Goal: Transaction & Acquisition: Subscribe to service/newsletter

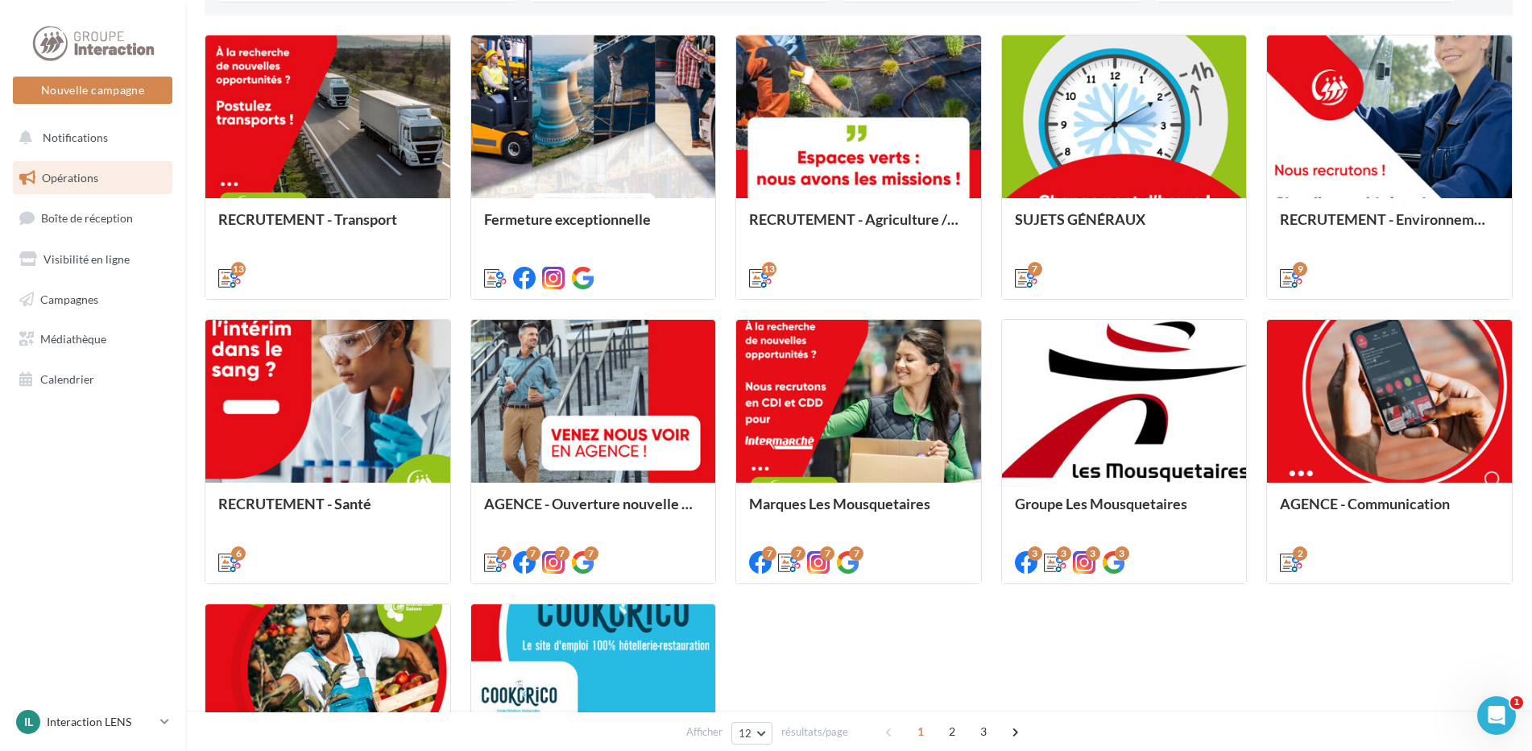
scroll to position [645, 0]
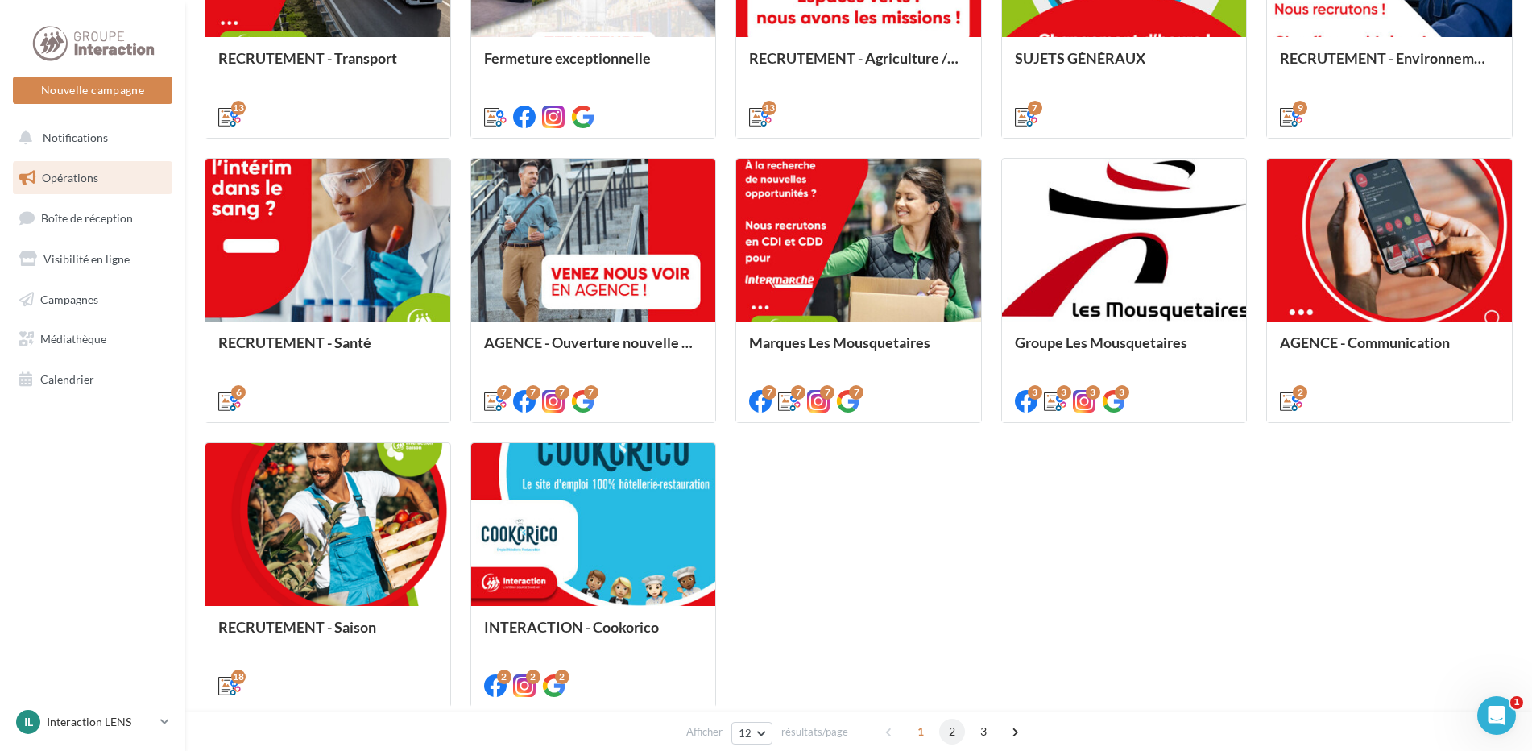
click at [946, 734] on span "2" at bounding box center [952, 732] width 26 height 26
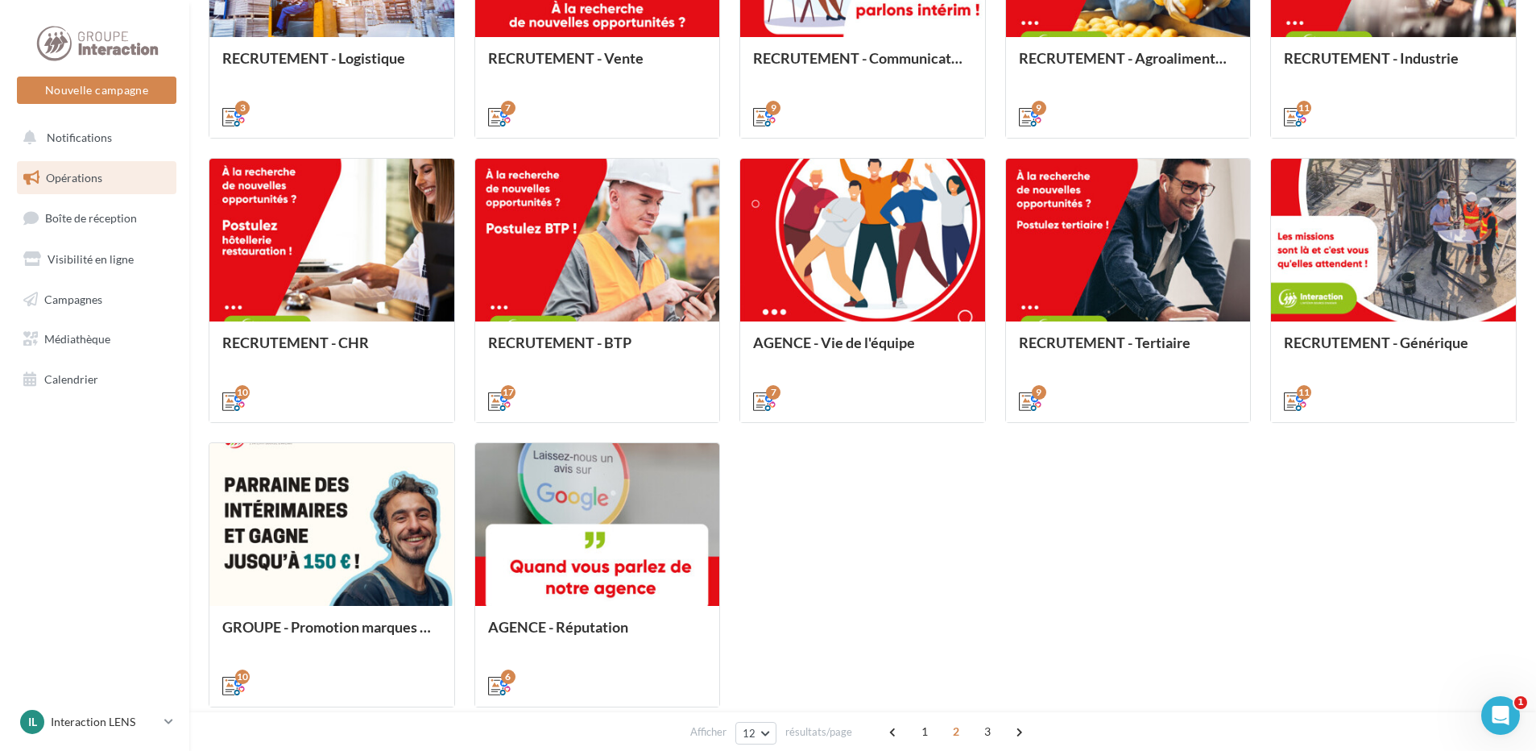
scroll to position [454, 0]
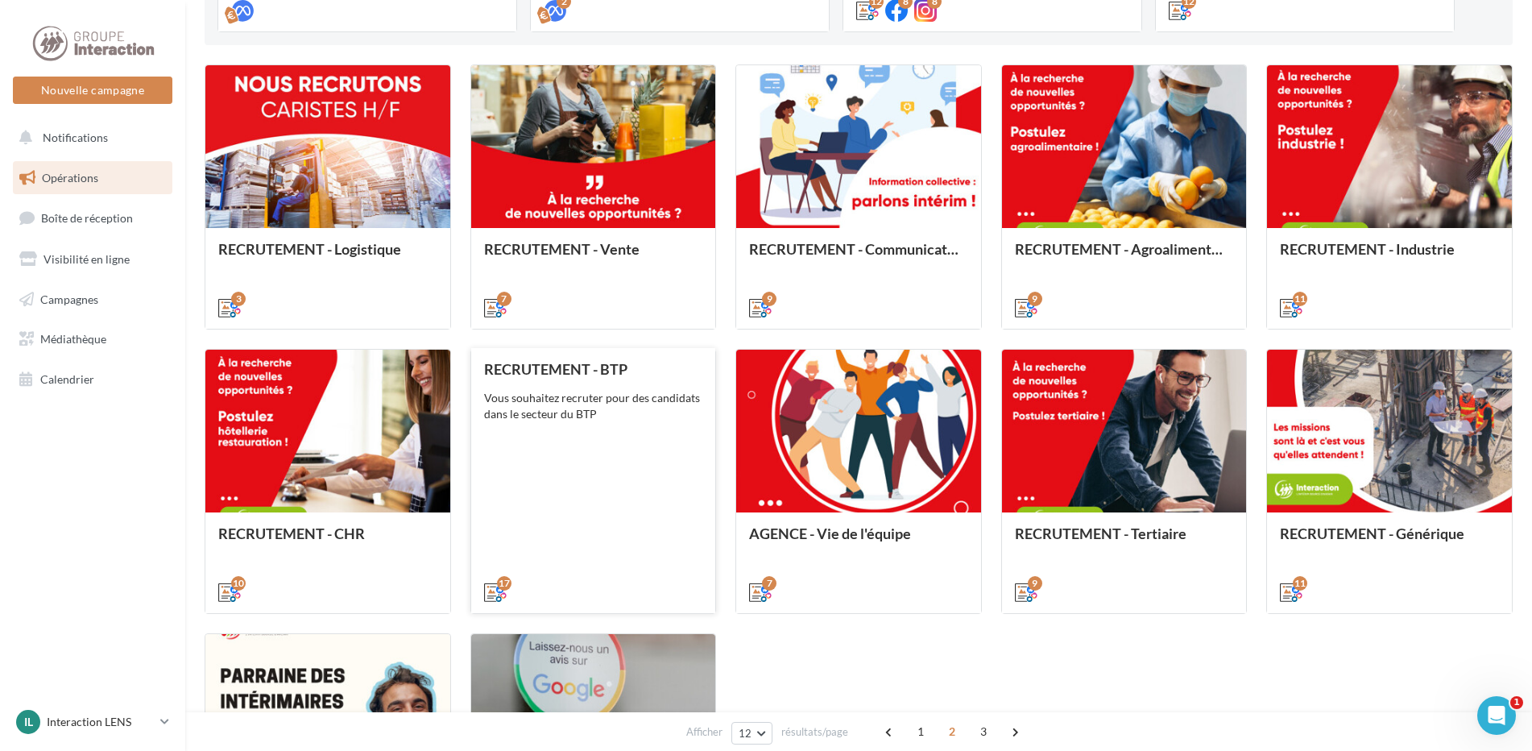
click at [603, 490] on div "RECRUTEMENT - BTP Vous souhaitez recruter pour des candidats dans le secteur du…" at bounding box center [593, 480] width 219 height 238
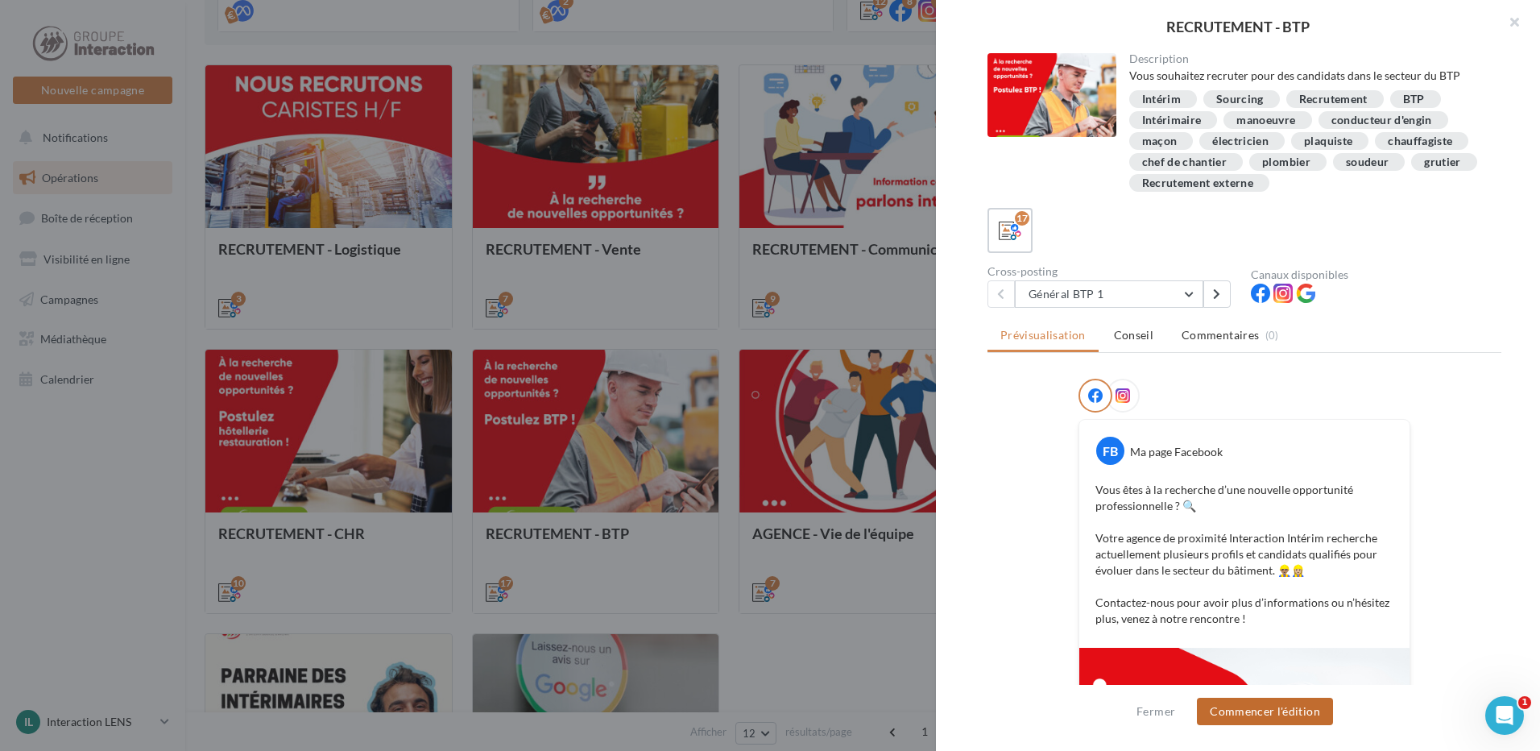
click at [1250, 706] on button "Commencer l'édition" at bounding box center [1265, 711] width 136 height 27
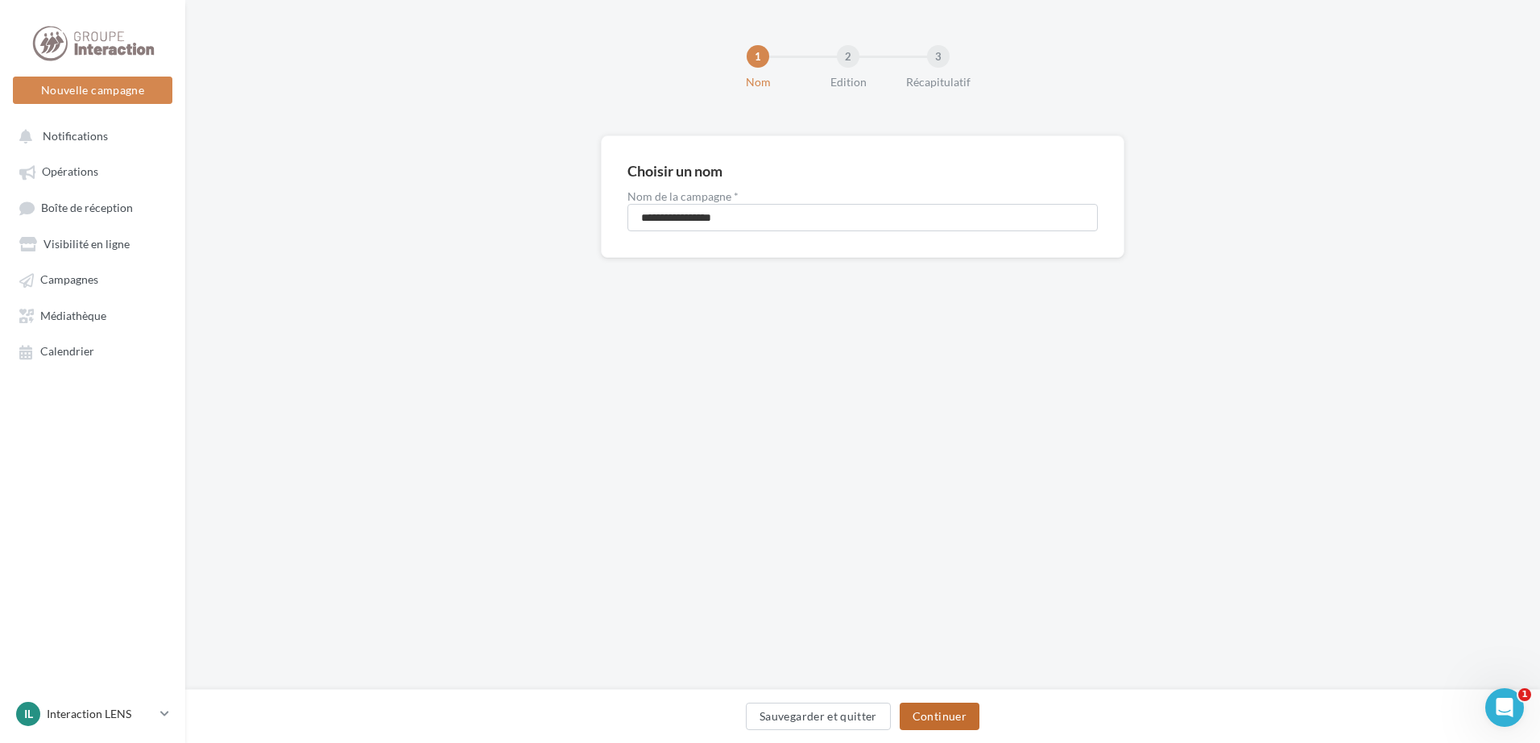
click at [932, 714] on button "Continuer" at bounding box center [940, 716] width 80 height 27
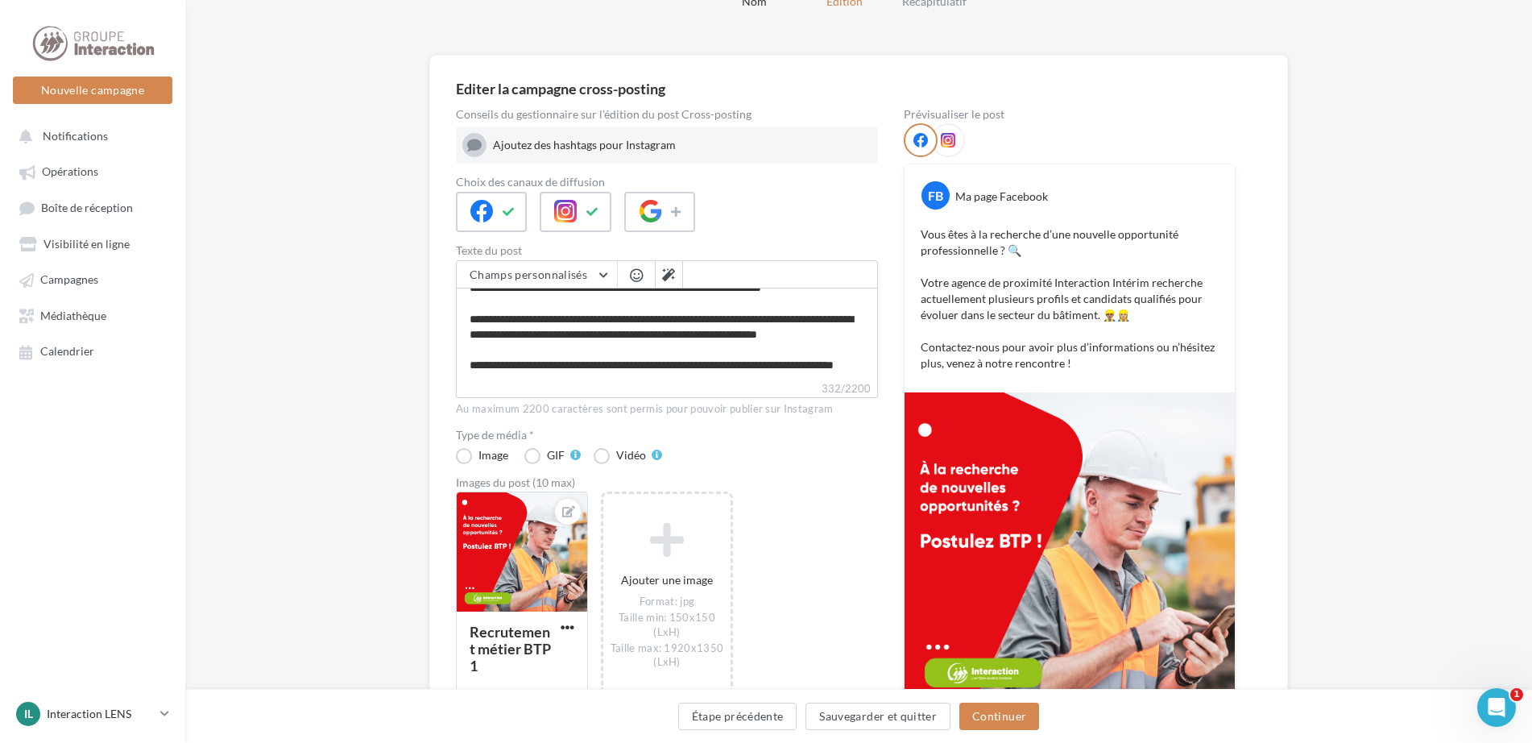
scroll to position [217, 0]
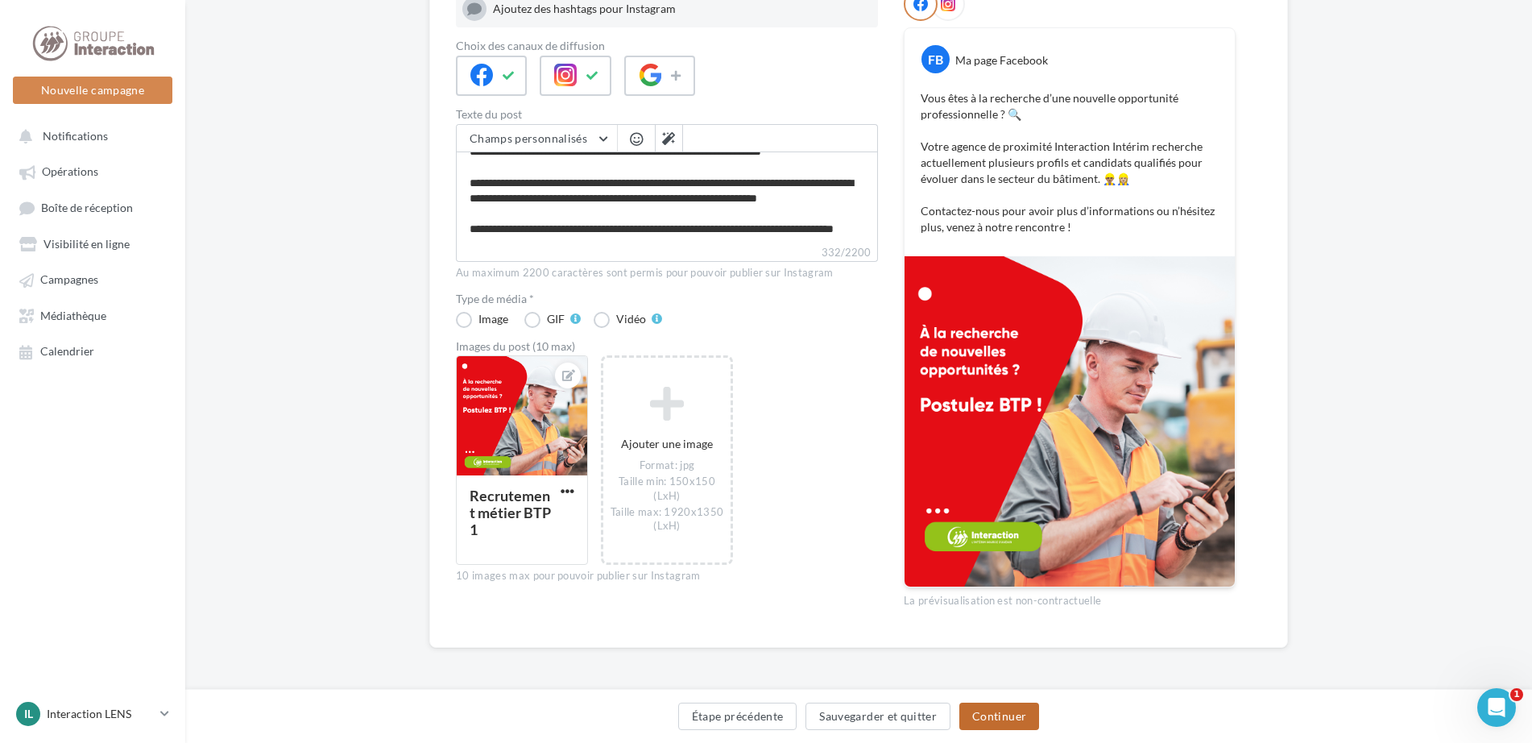
click at [993, 721] on button "Continuer" at bounding box center [1000, 716] width 80 height 27
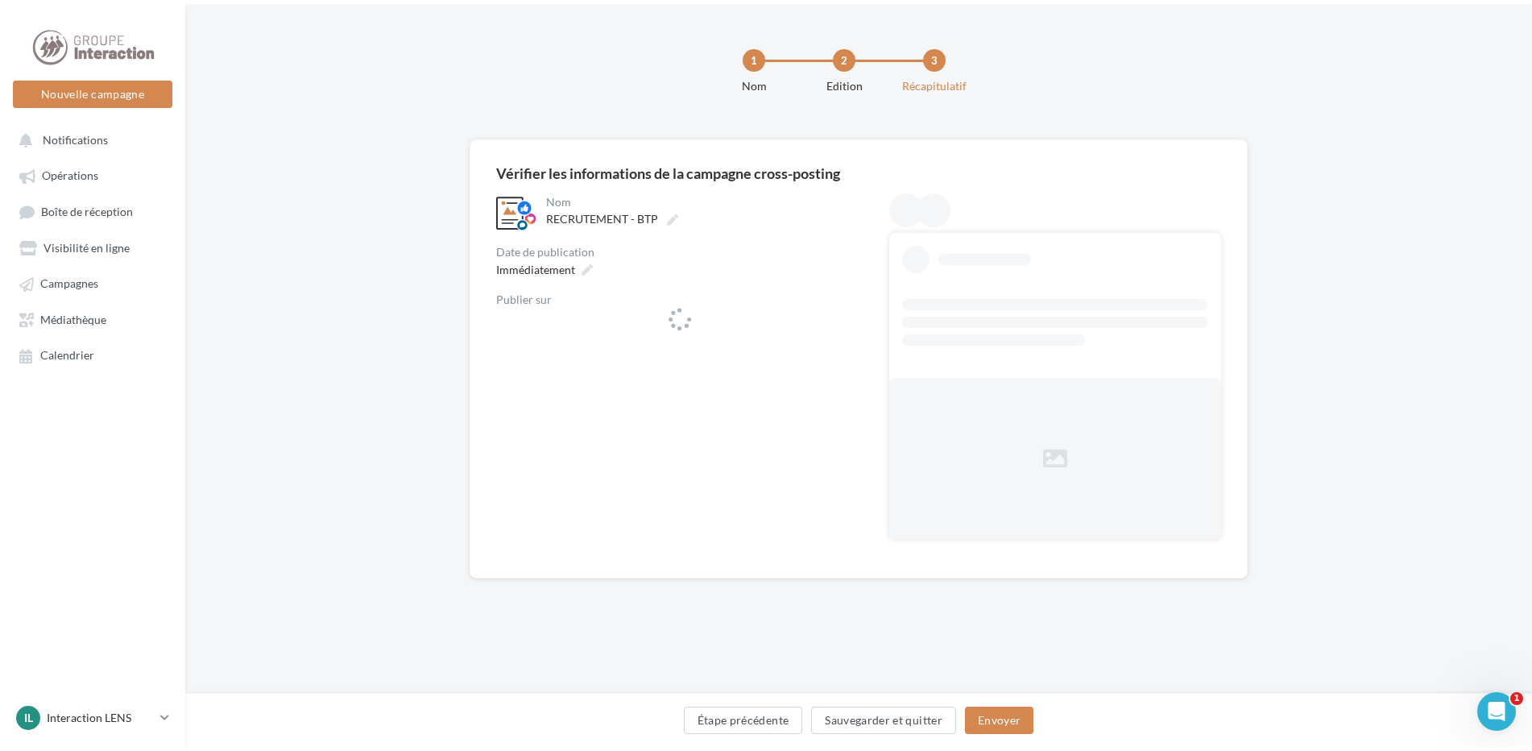
scroll to position [0, 0]
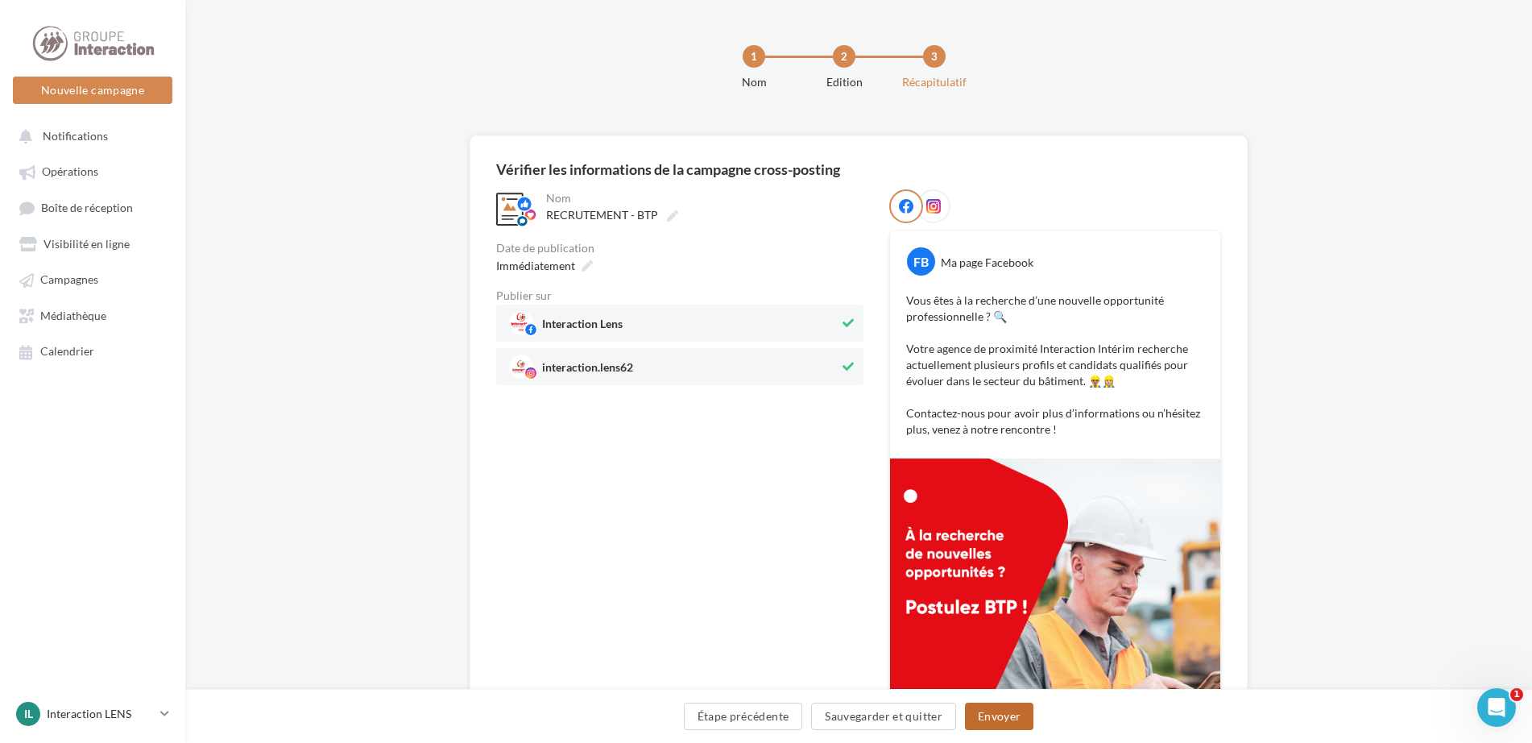
click at [1008, 715] on button "Envoyer" at bounding box center [999, 716] width 68 height 27
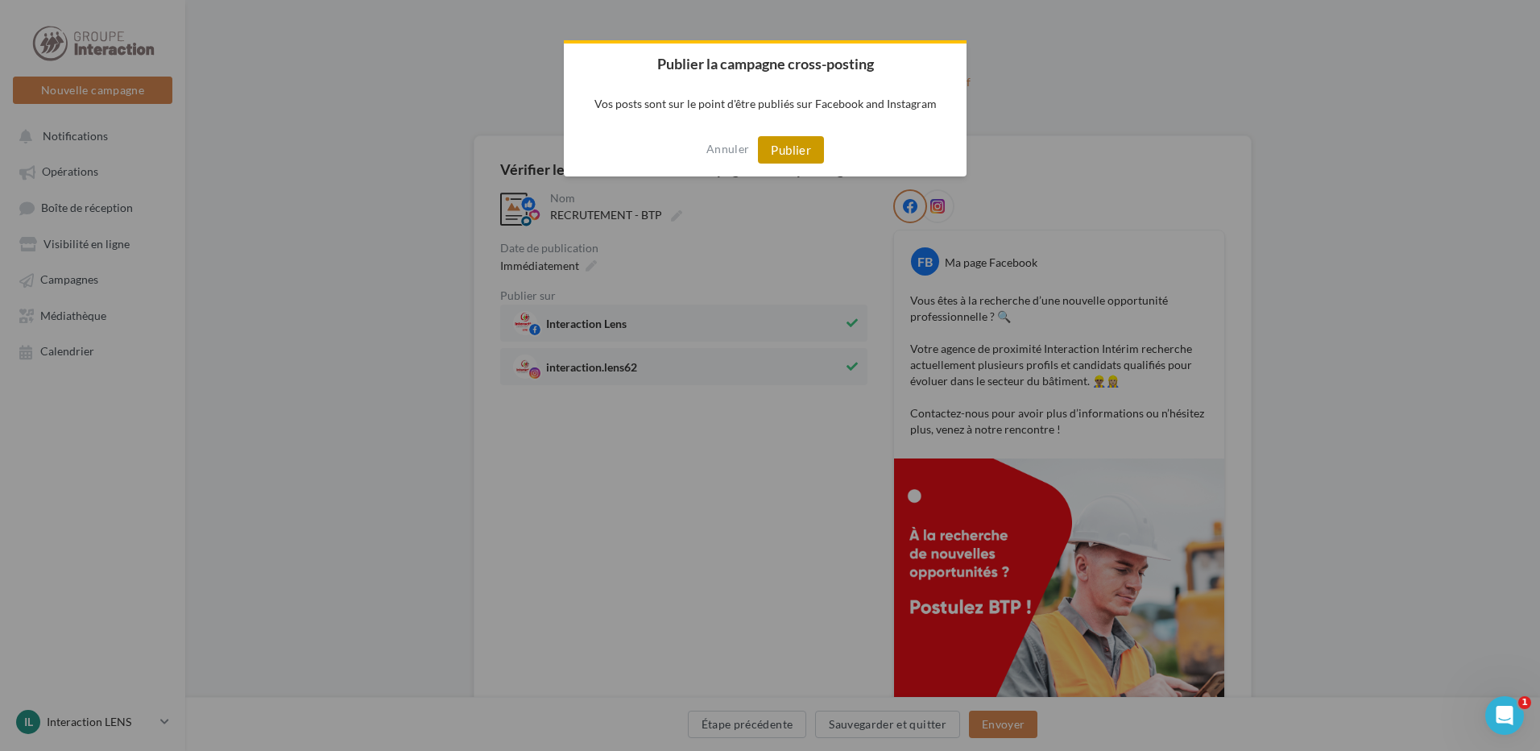
click at [797, 153] on button "Publier" at bounding box center [791, 149] width 66 height 27
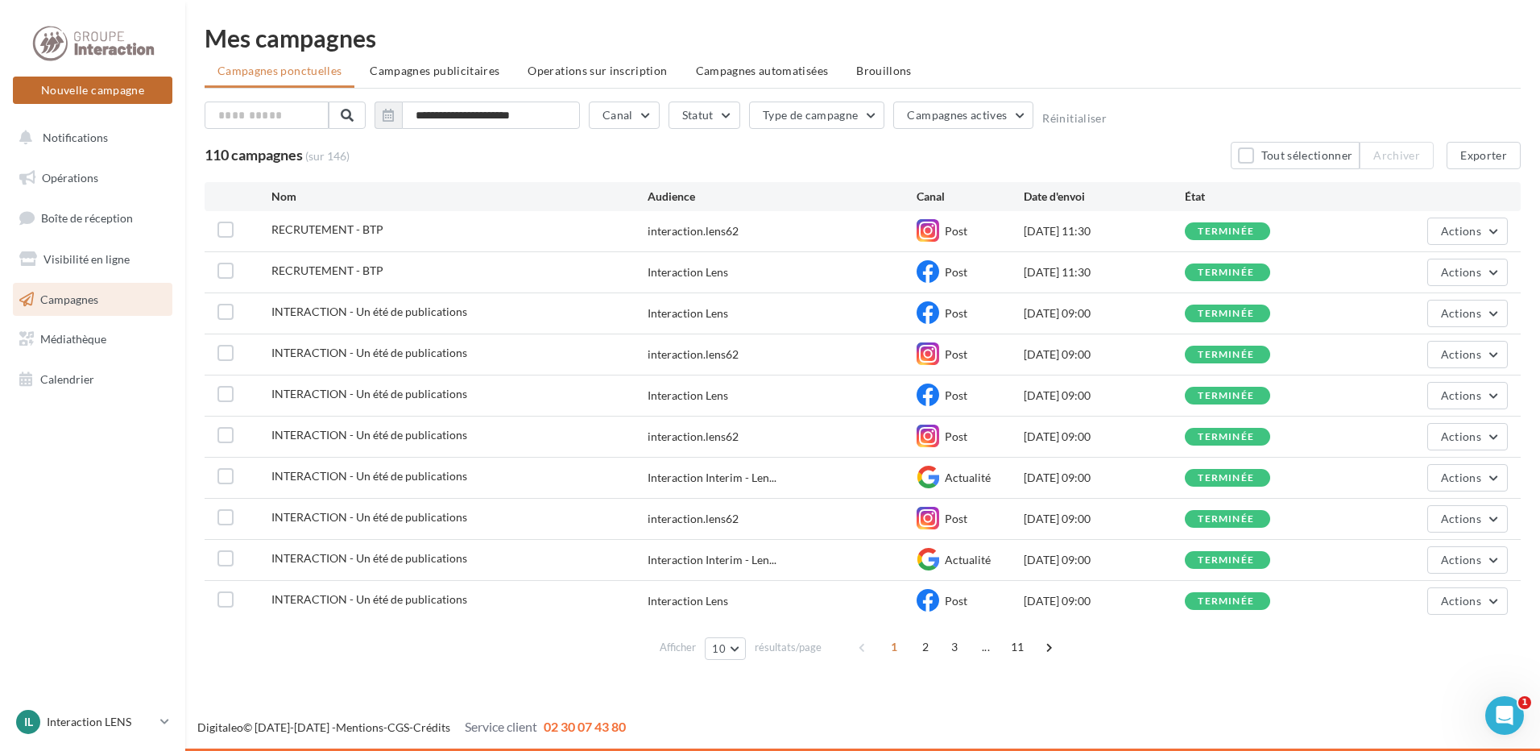
click at [81, 95] on button "Nouvelle campagne" at bounding box center [93, 90] width 160 height 27
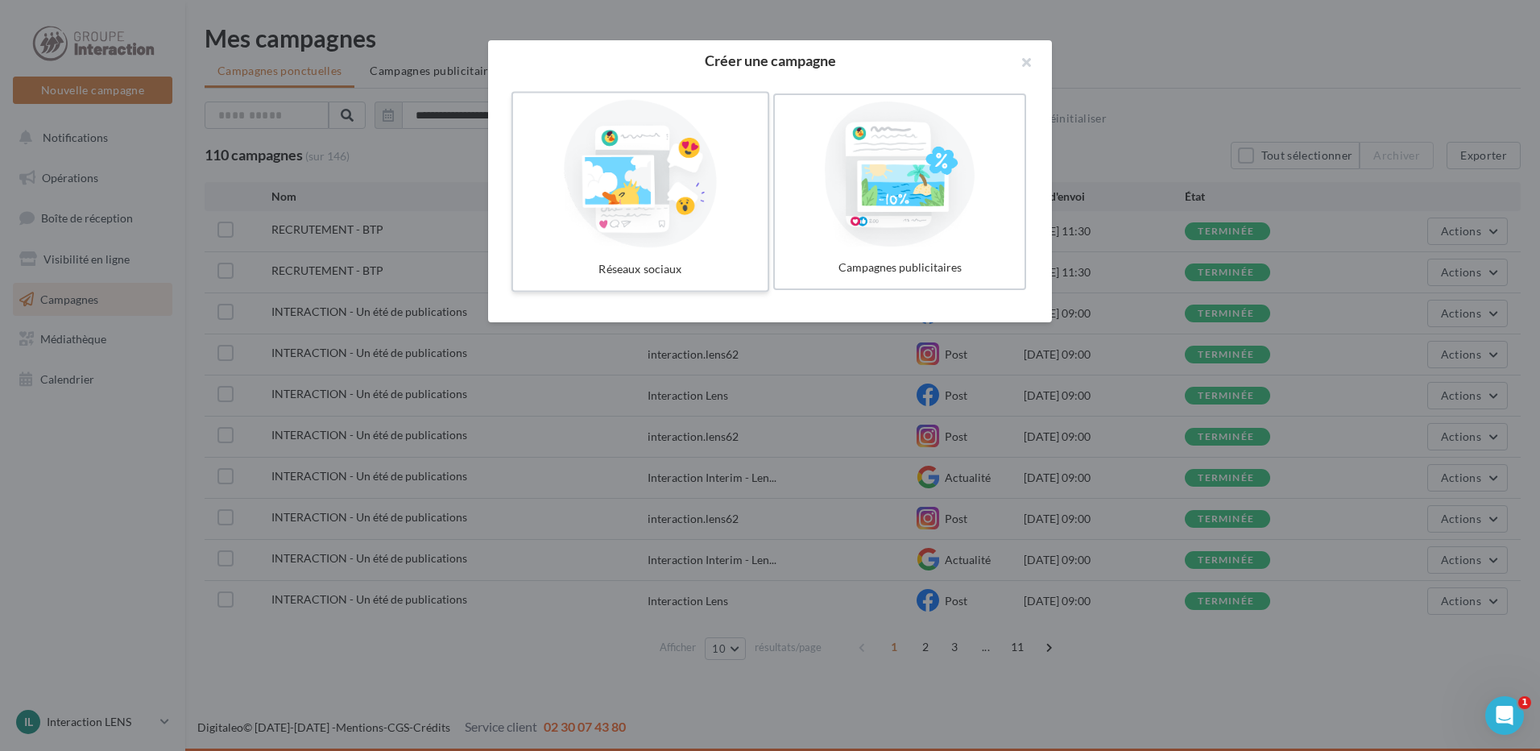
click at [711, 214] on div at bounding box center [641, 174] width 242 height 148
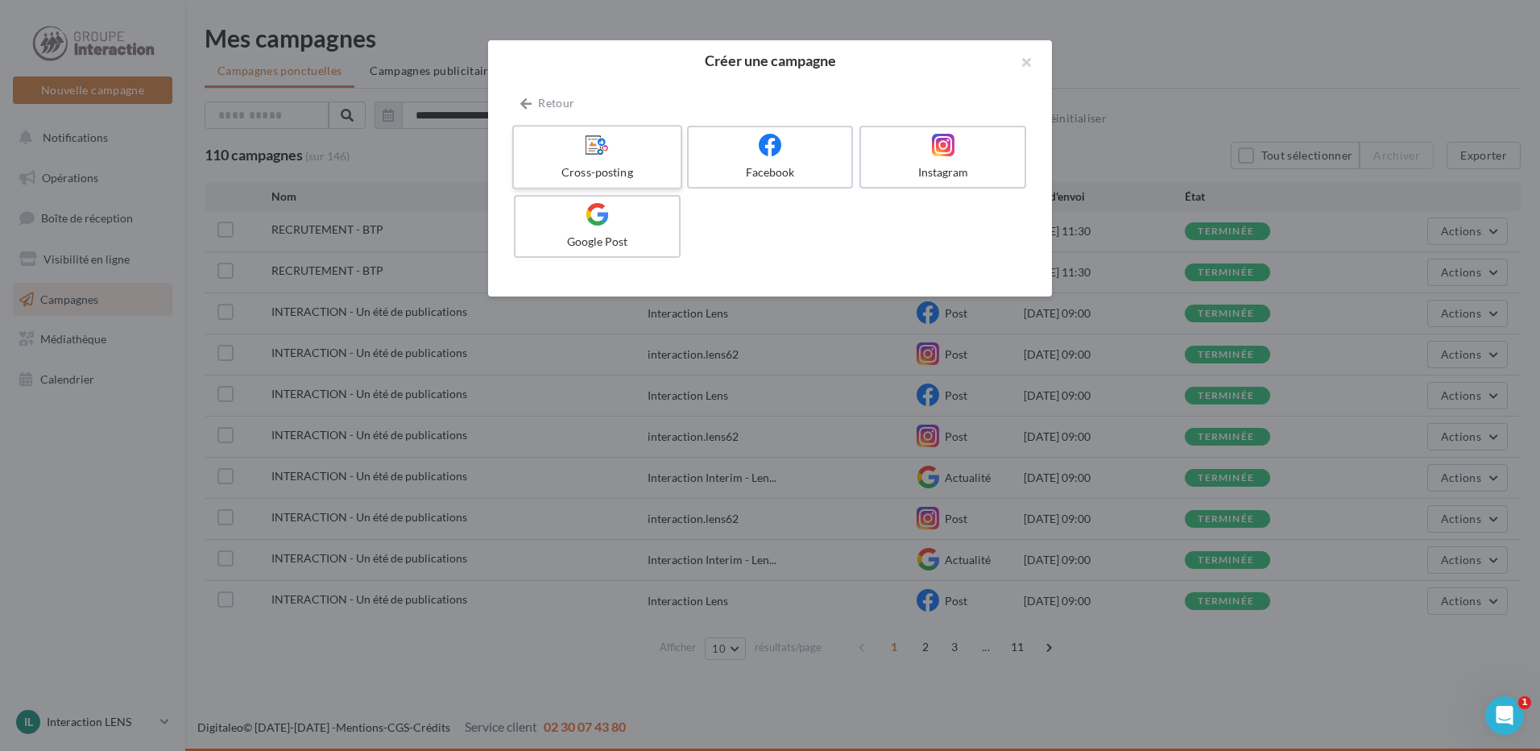
click at [638, 160] on label "Cross-posting" at bounding box center [597, 157] width 170 height 64
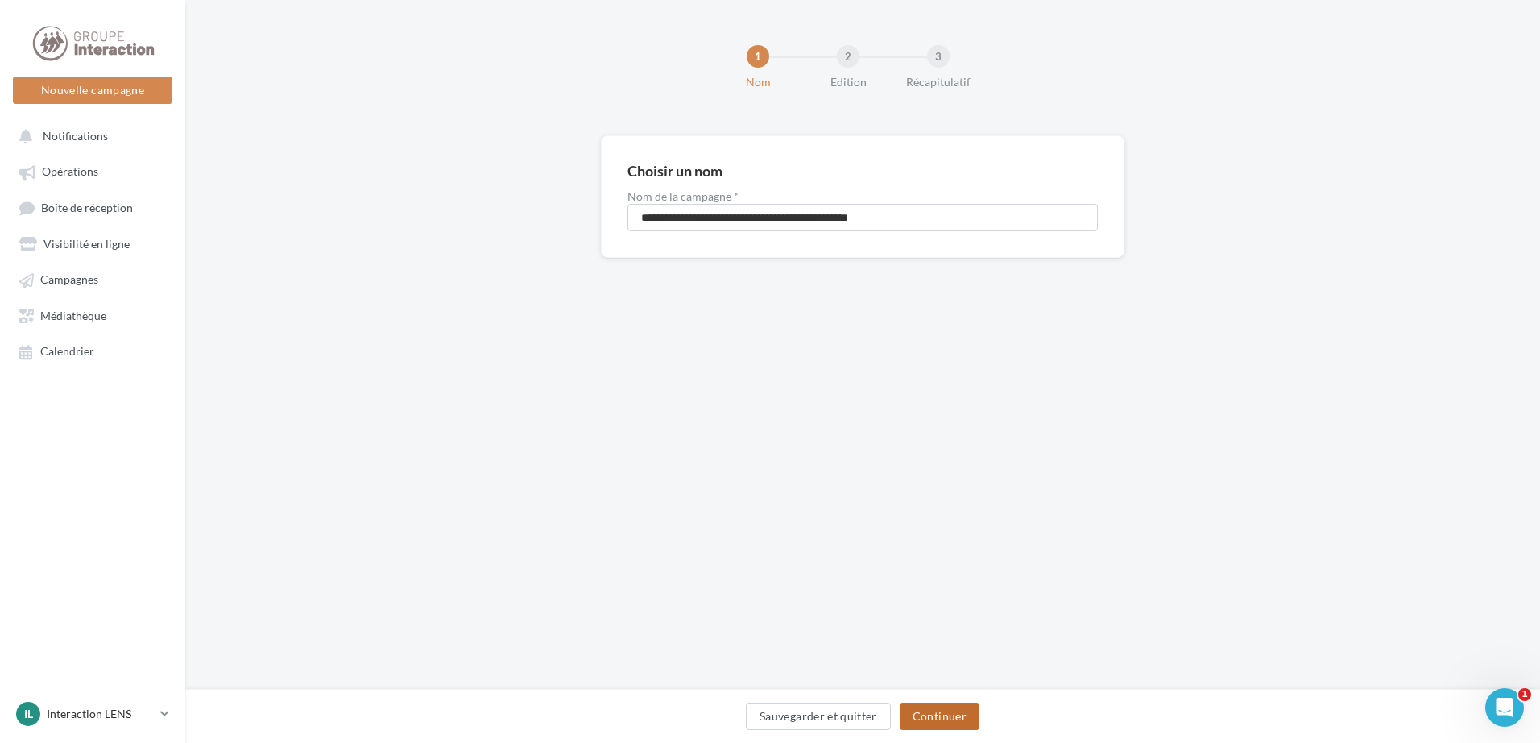
click at [942, 715] on button "Continuer" at bounding box center [940, 716] width 80 height 27
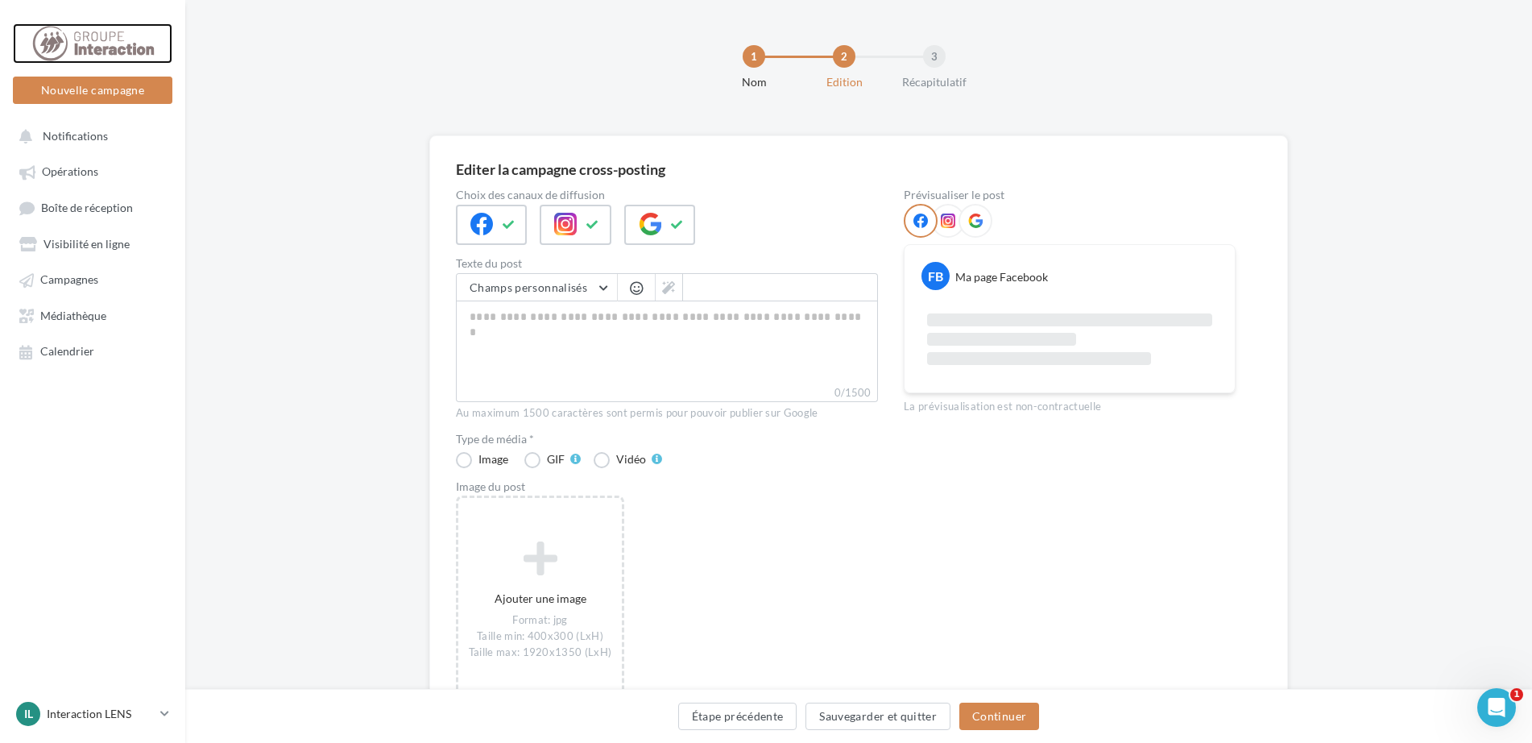
click at [97, 48] on div at bounding box center [92, 43] width 129 height 40
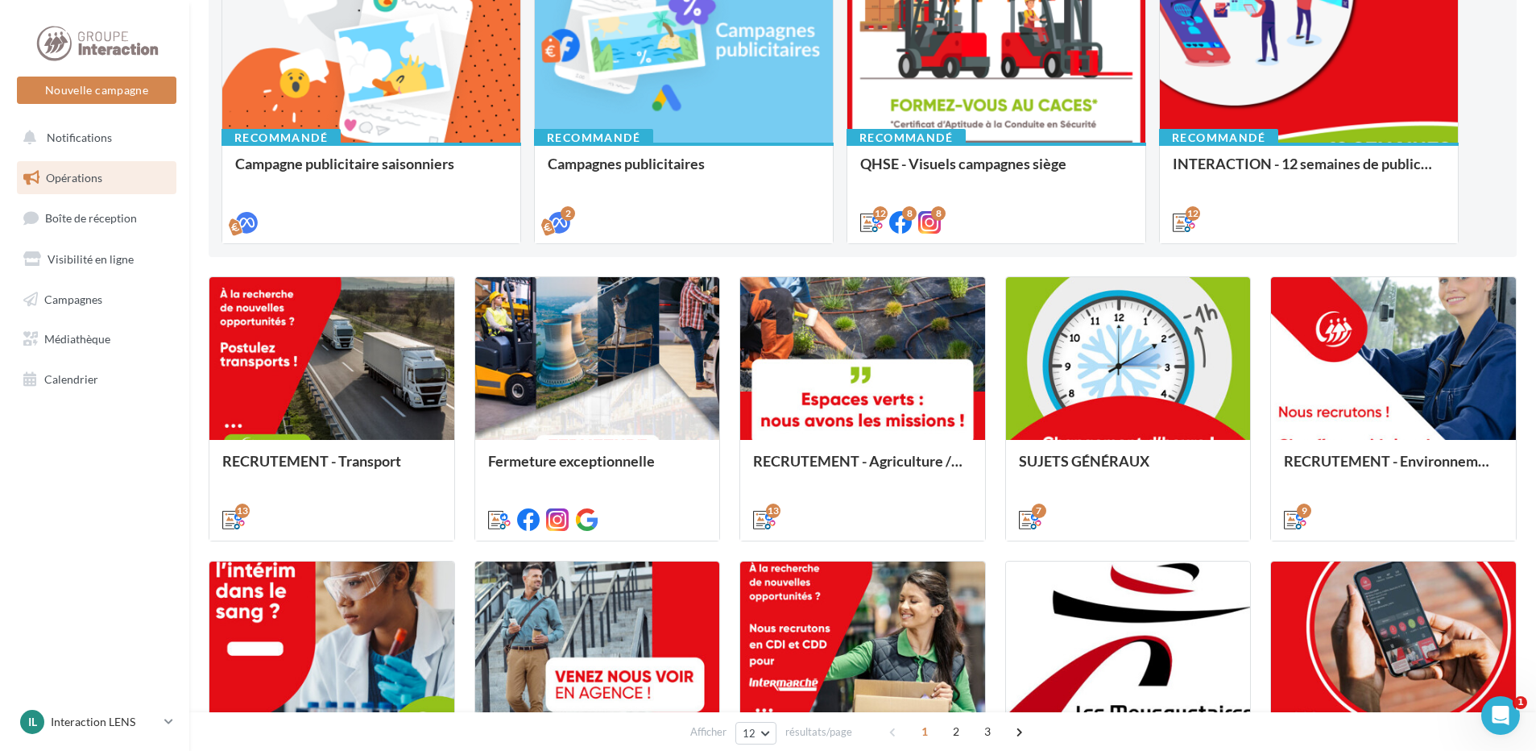
scroll to position [403, 0]
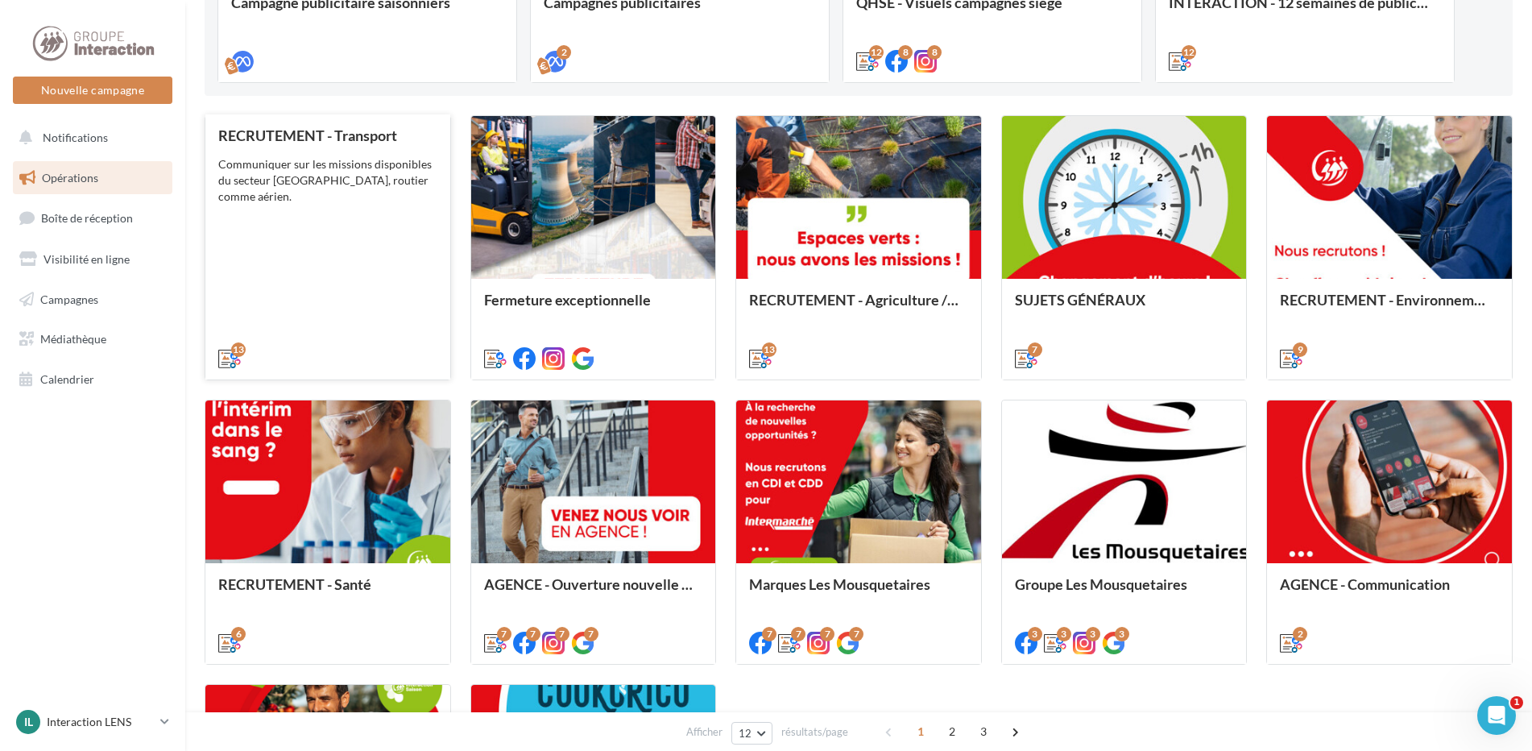
click at [334, 255] on div "RECRUTEMENT - Transport Communiquer sur les missions disponibles du secteur Tra…" at bounding box center [327, 246] width 219 height 238
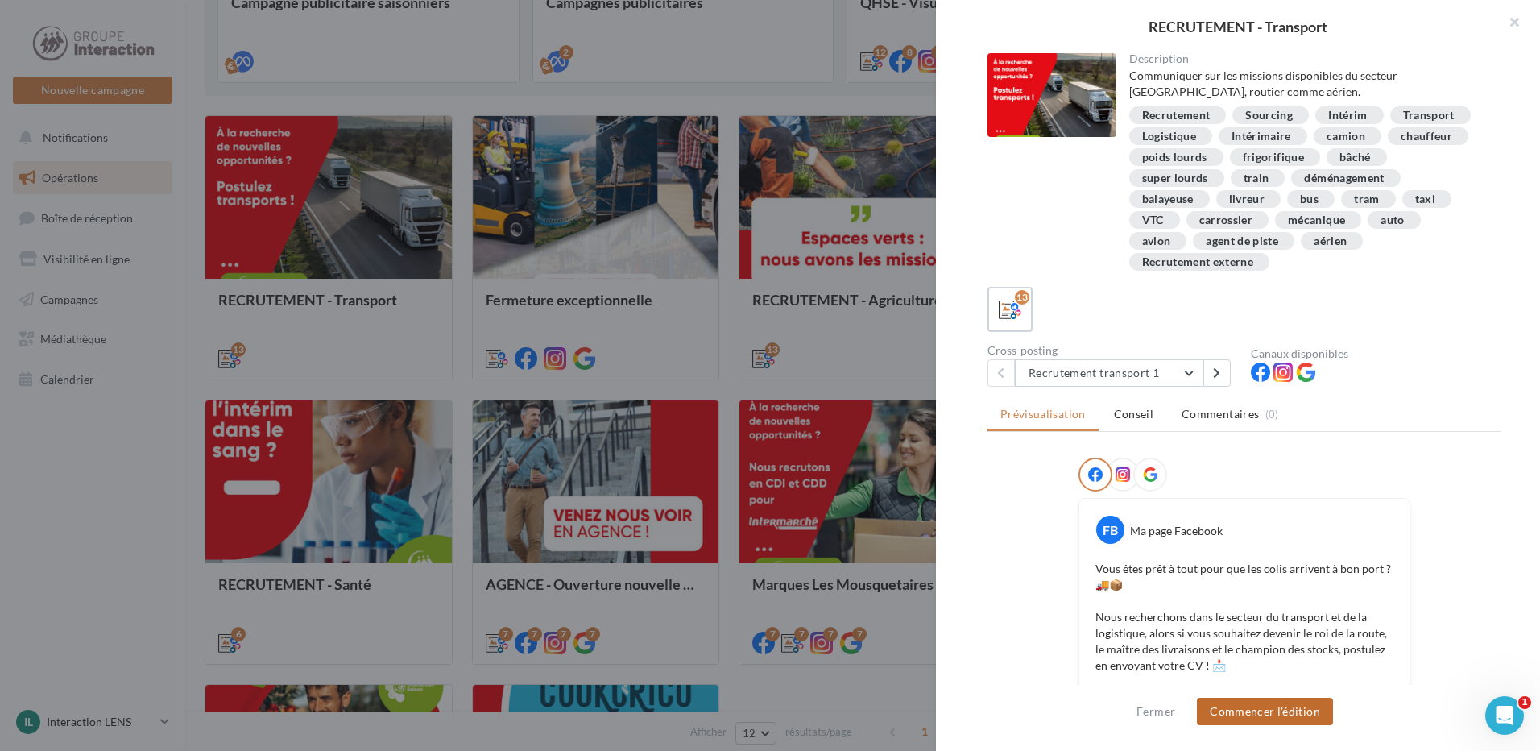
click at [1279, 712] on button "Commencer l'édition" at bounding box center [1265, 711] width 136 height 27
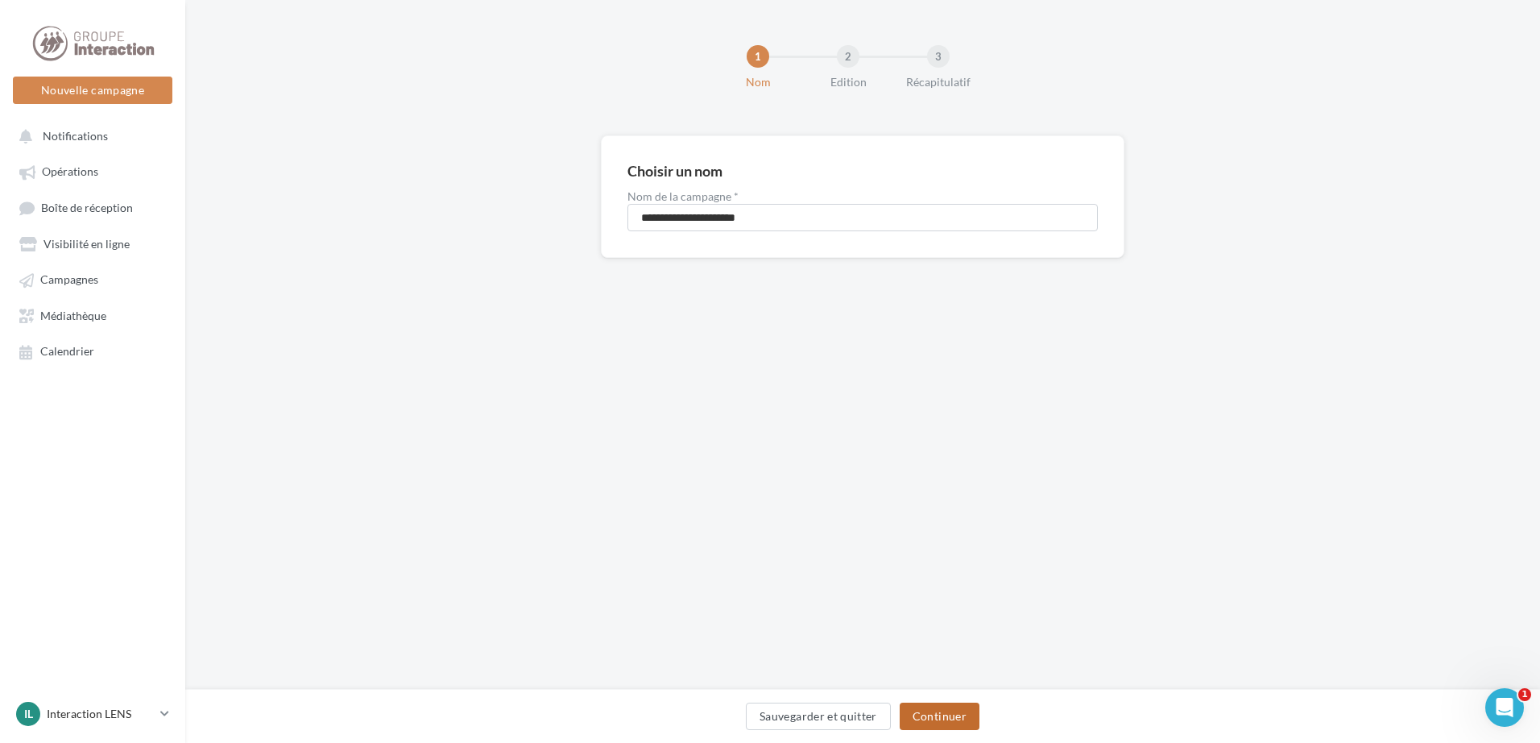
click at [925, 728] on button "Continuer" at bounding box center [940, 716] width 80 height 27
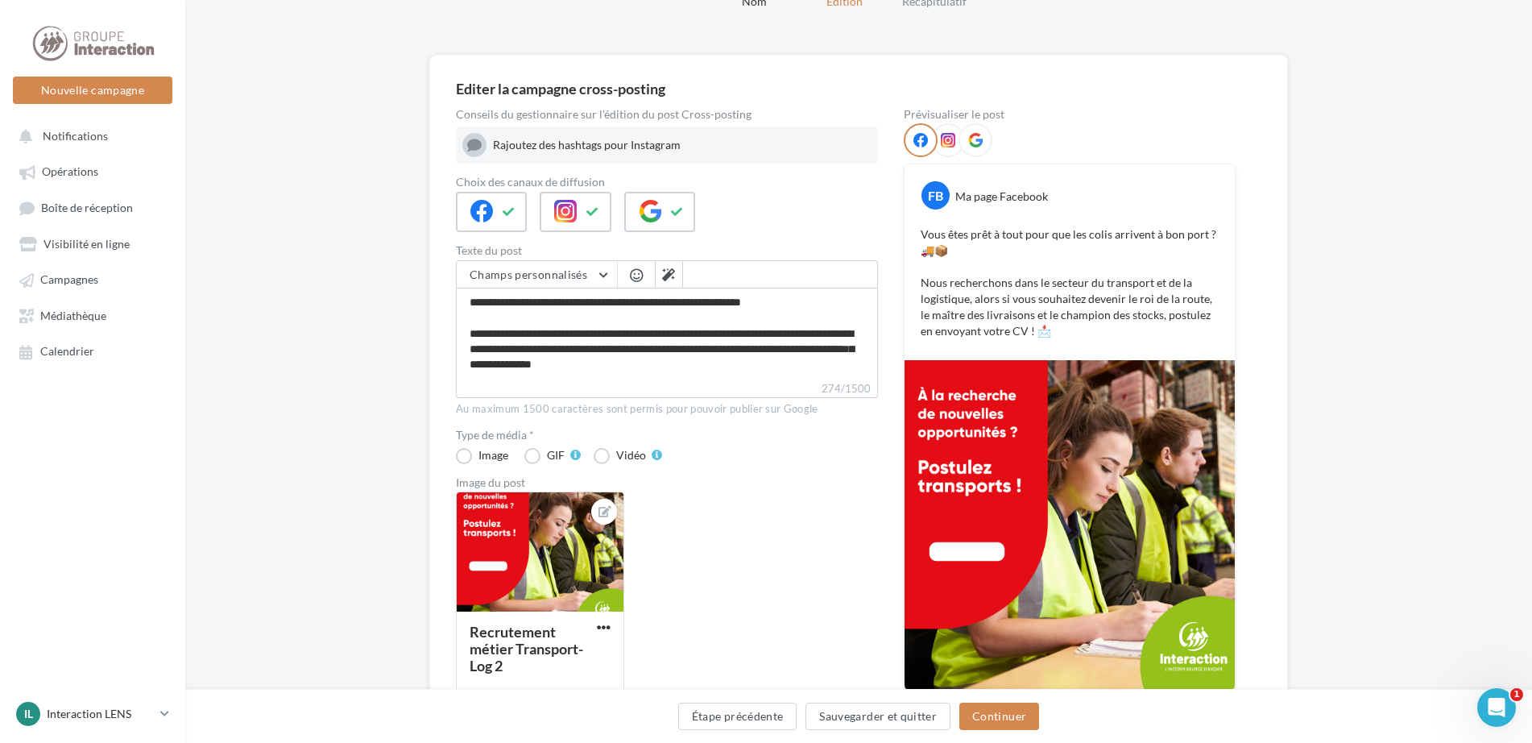
scroll to position [161, 0]
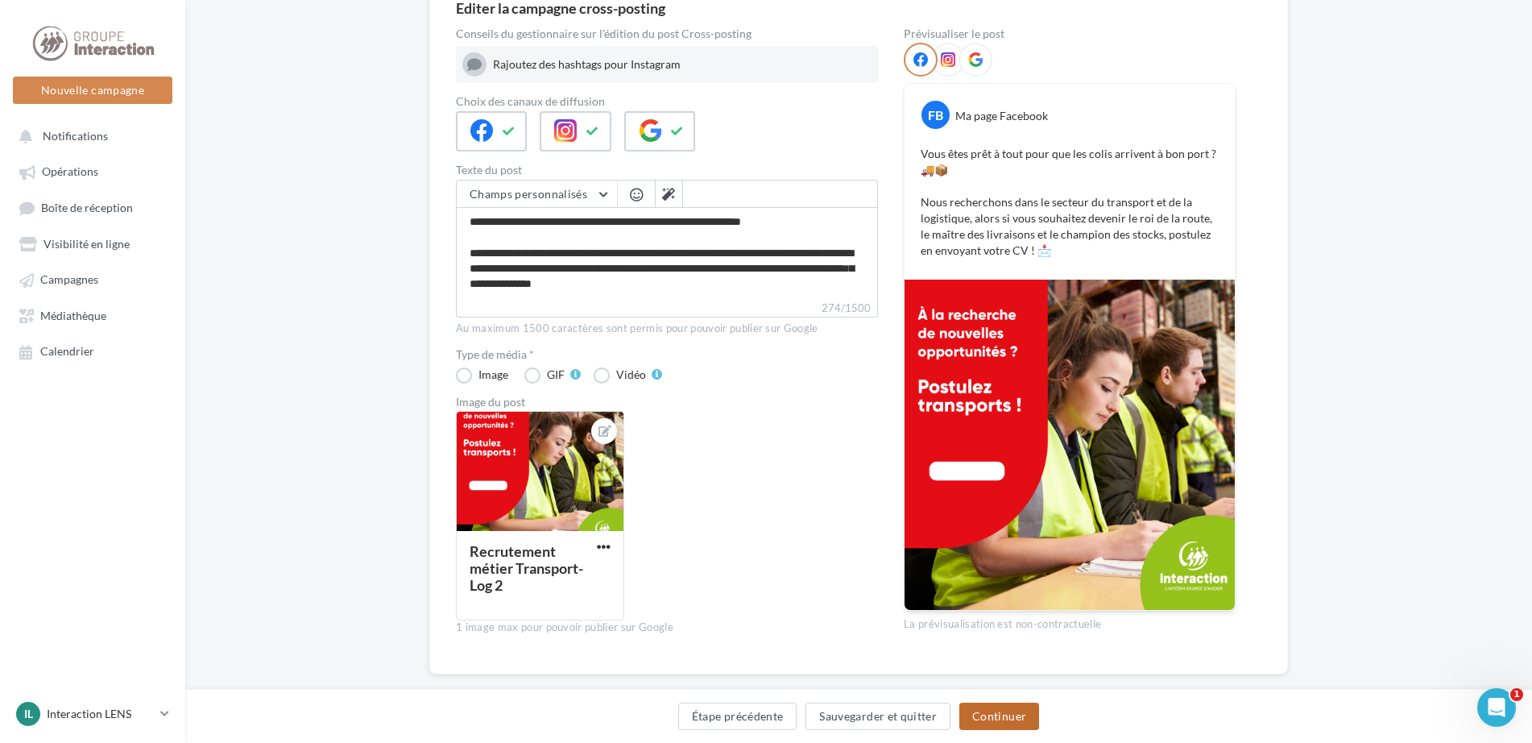
click at [1001, 716] on button "Continuer" at bounding box center [1000, 716] width 80 height 27
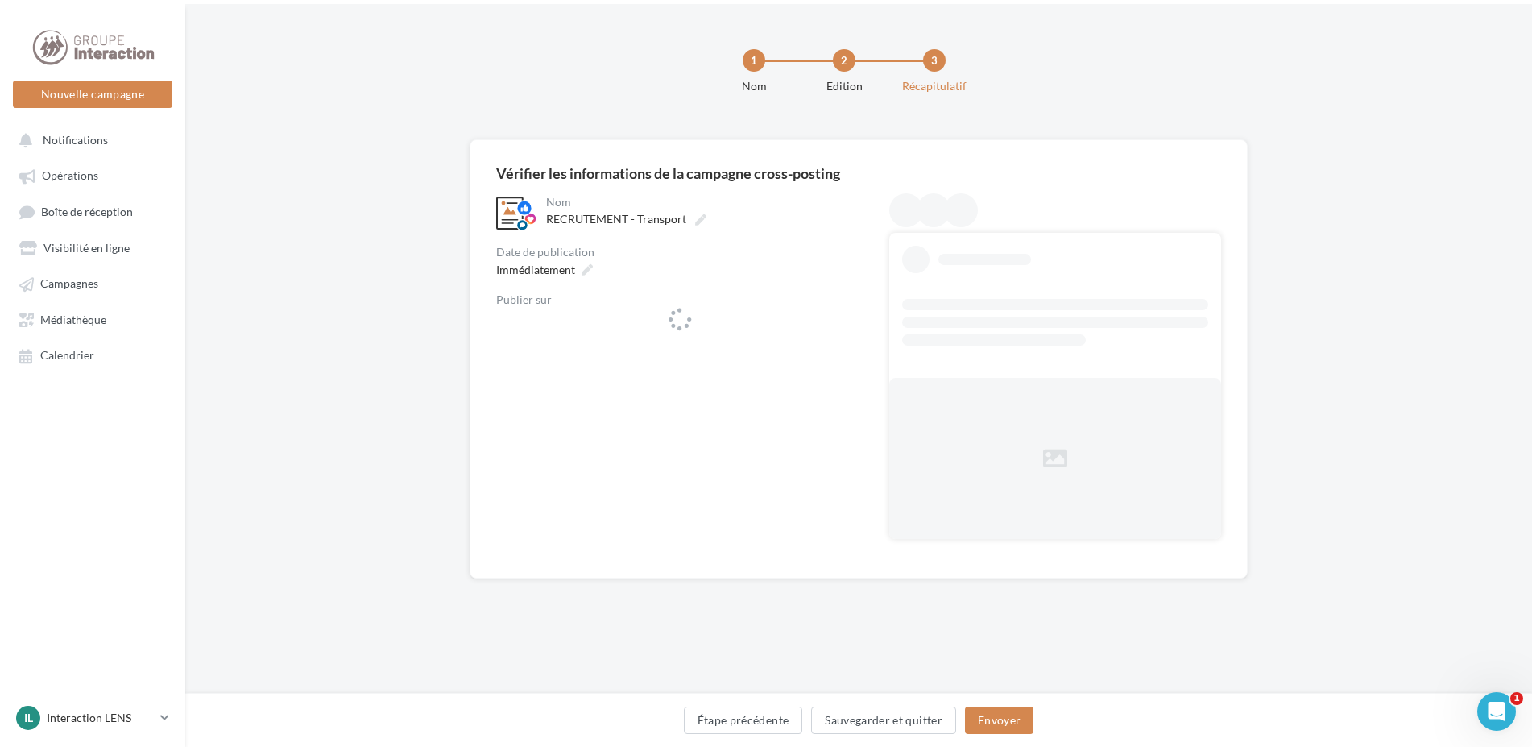
scroll to position [0, 0]
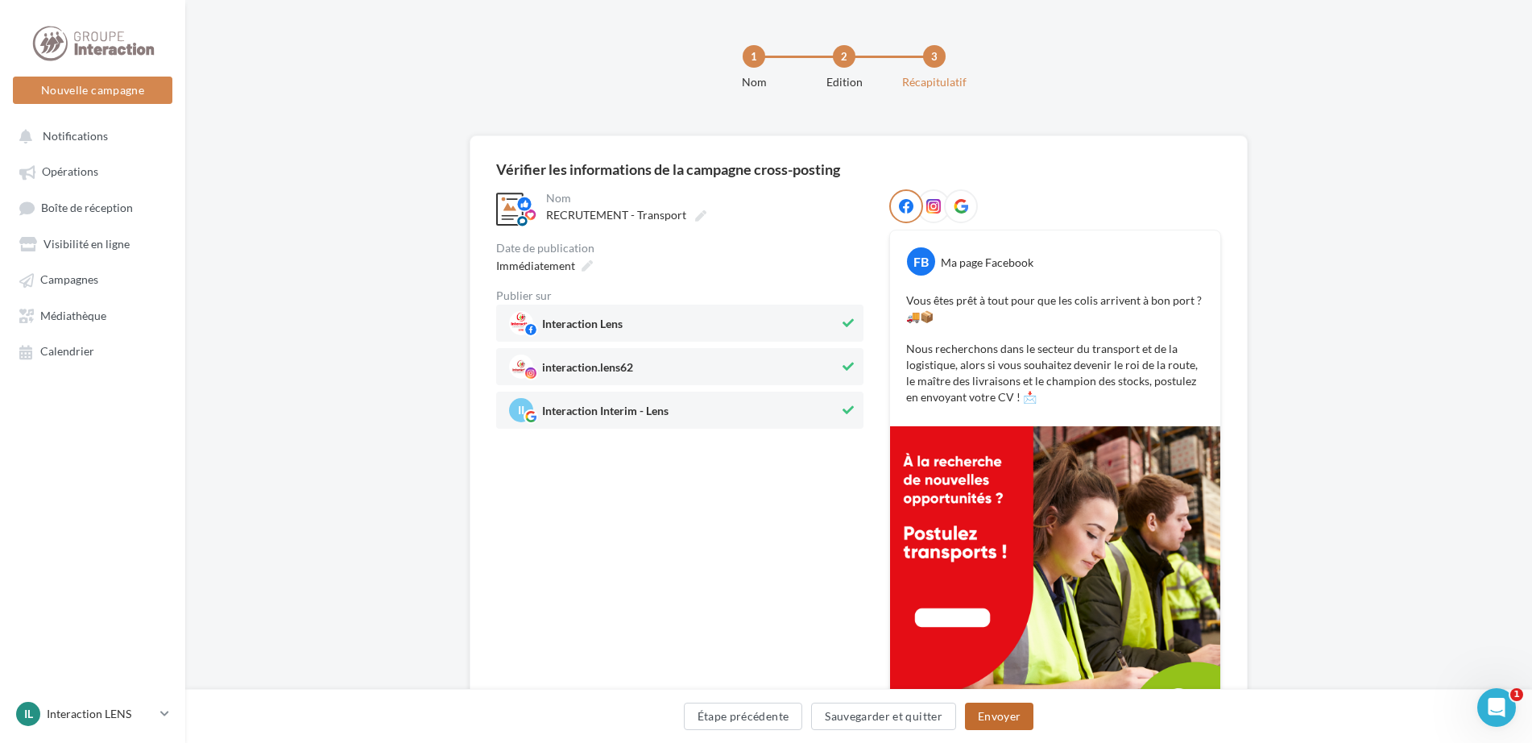
click at [999, 716] on button "Envoyer" at bounding box center [999, 716] width 68 height 27
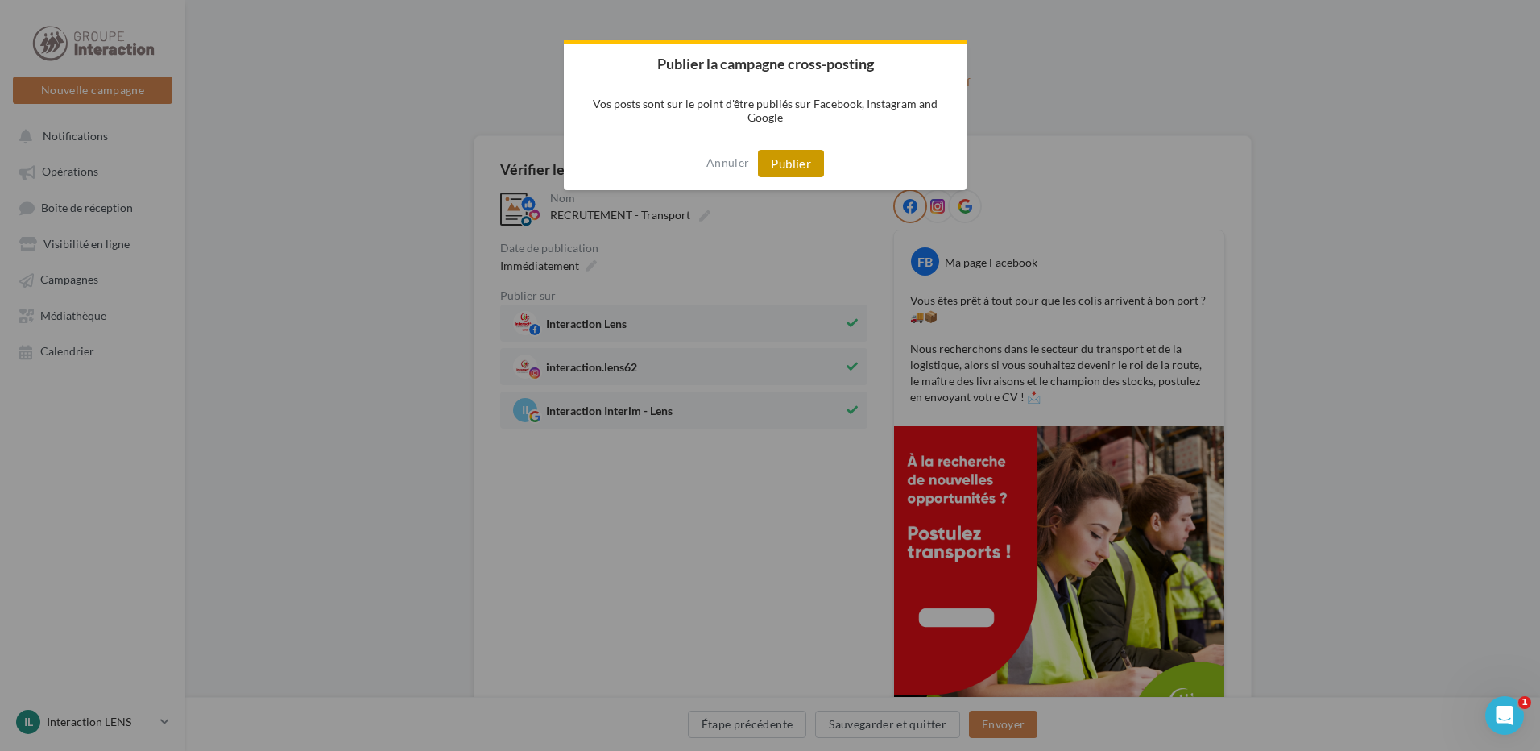
click at [795, 155] on button "Publier" at bounding box center [791, 163] width 66 height 27
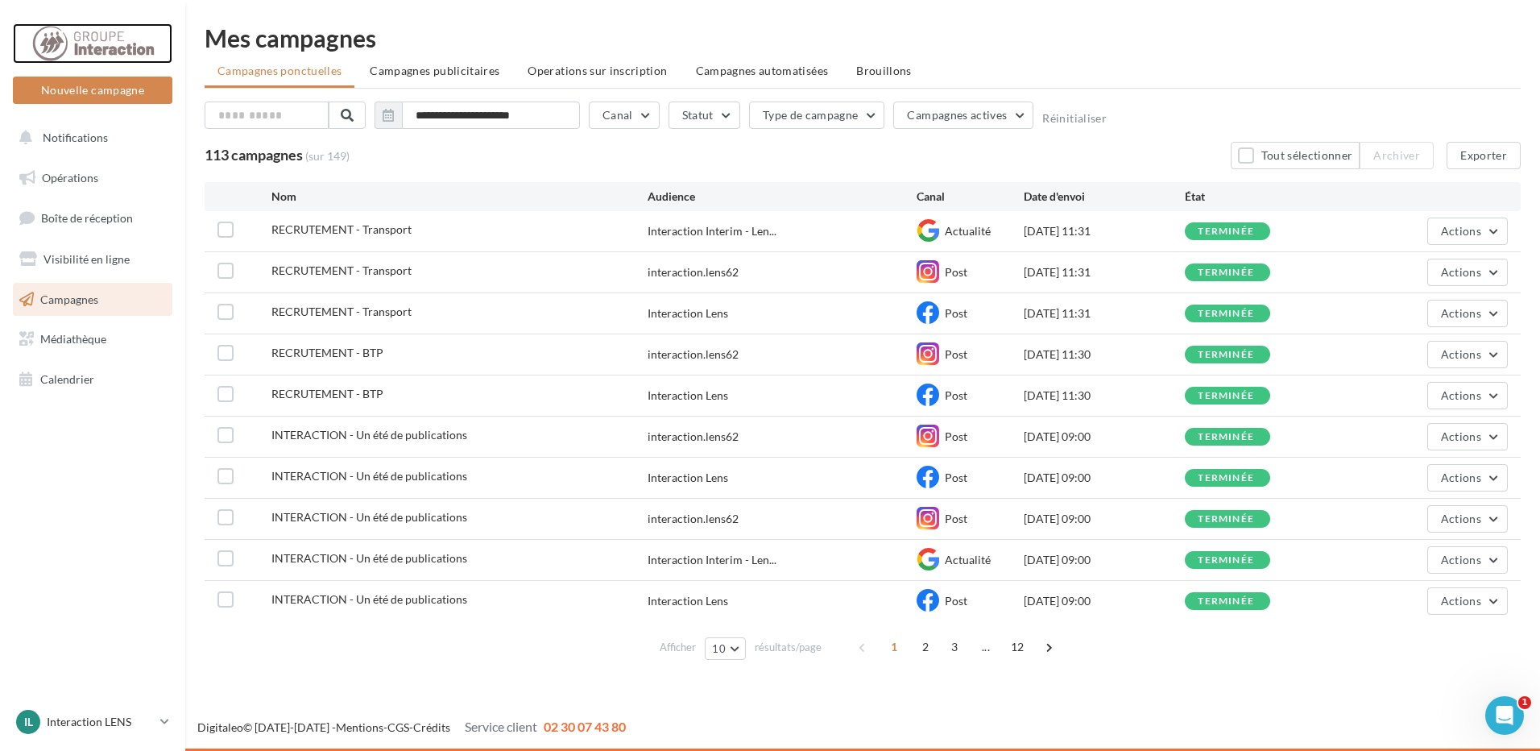
click at [77, 53] on div at bounding box center [92, 43] width 129 height 40
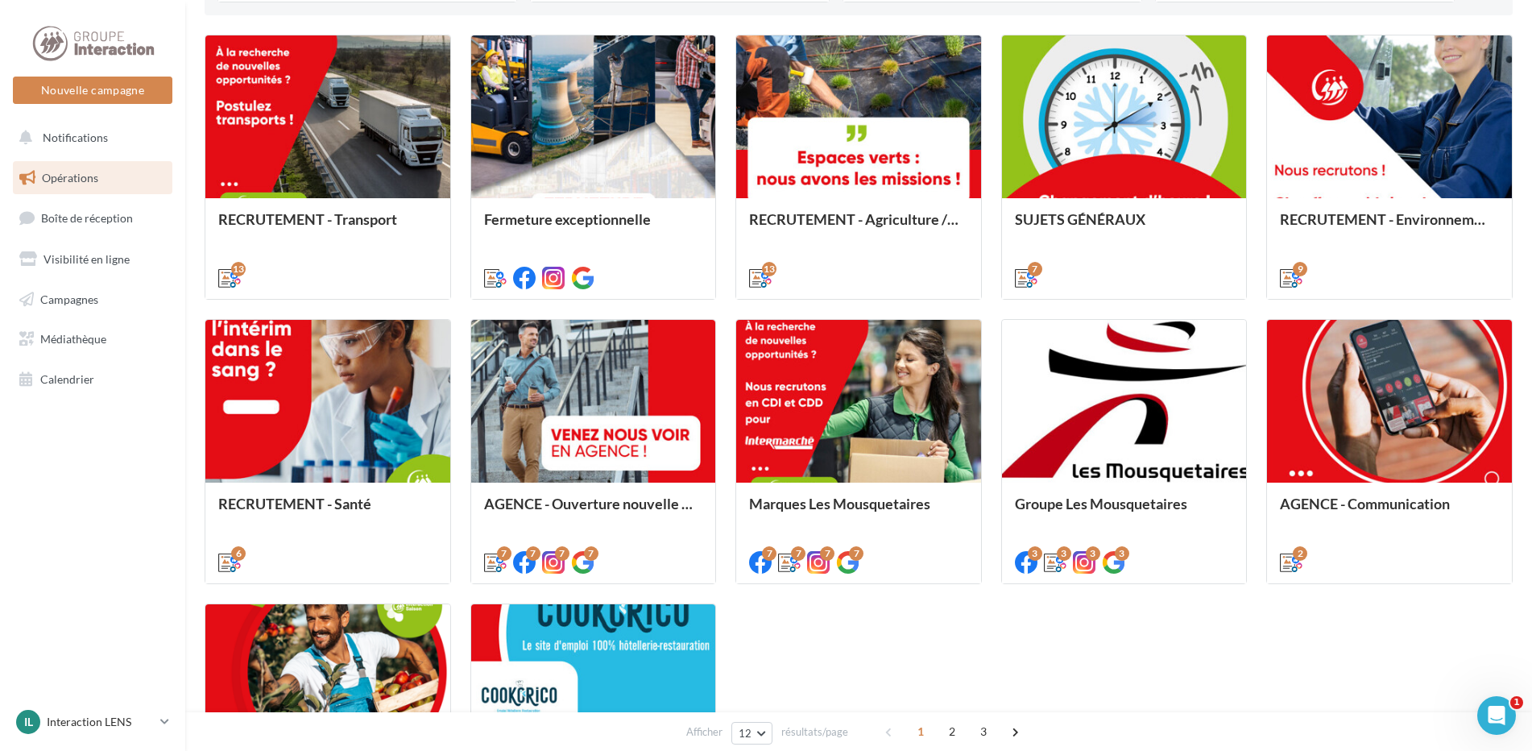
scroll to position [564, 0]
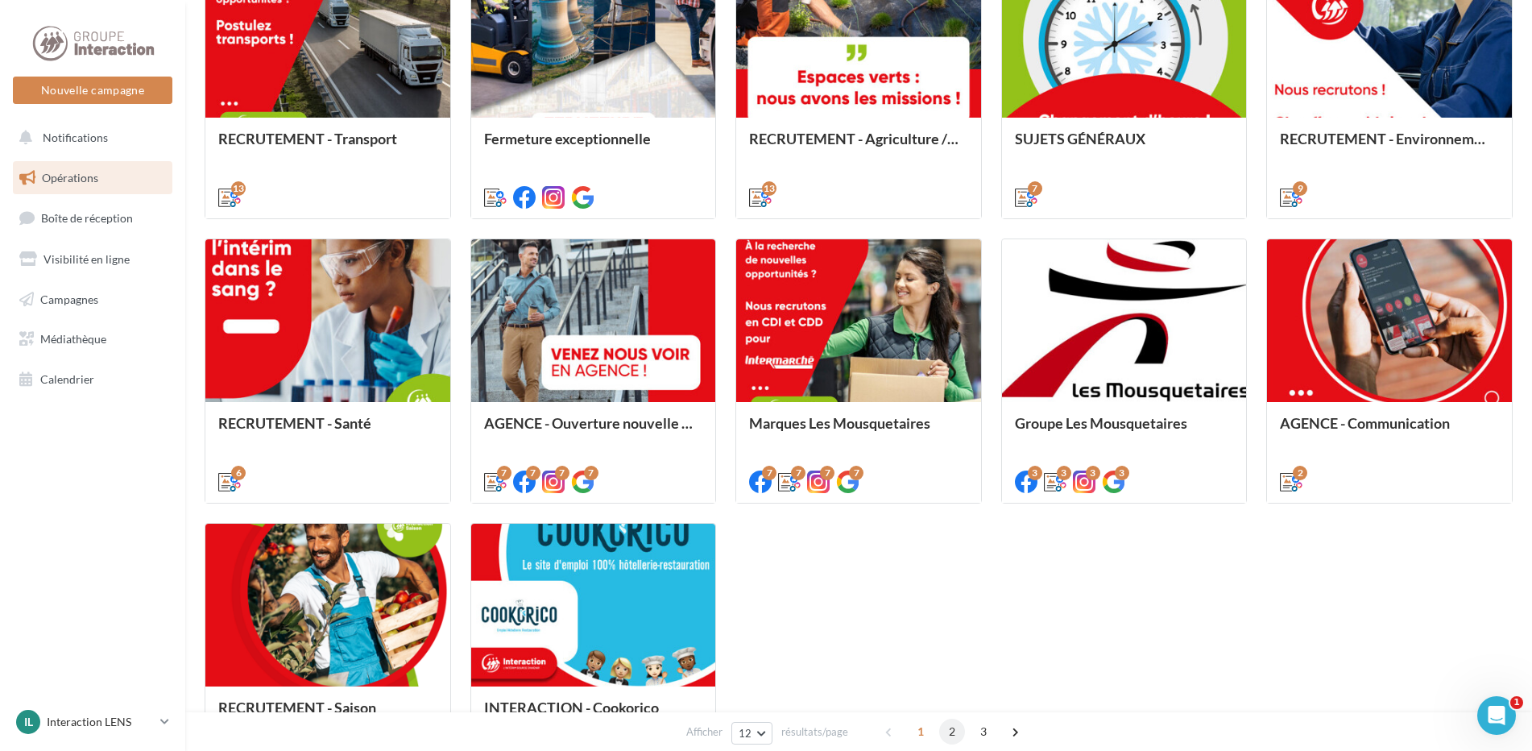
click at [949, 733] on span "2" at bounding box center [952, 732] width 26 height 26
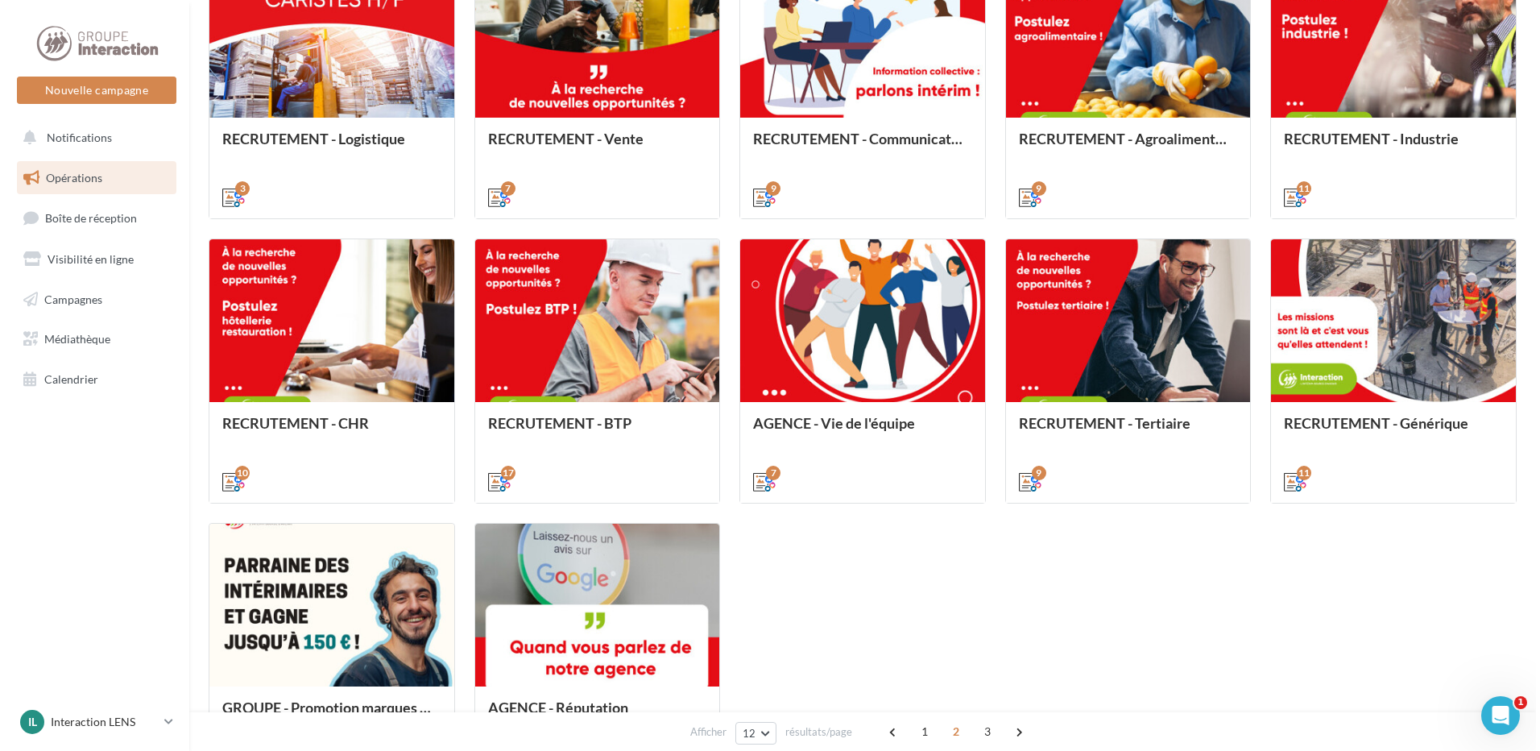
scroll to position [454, 0]
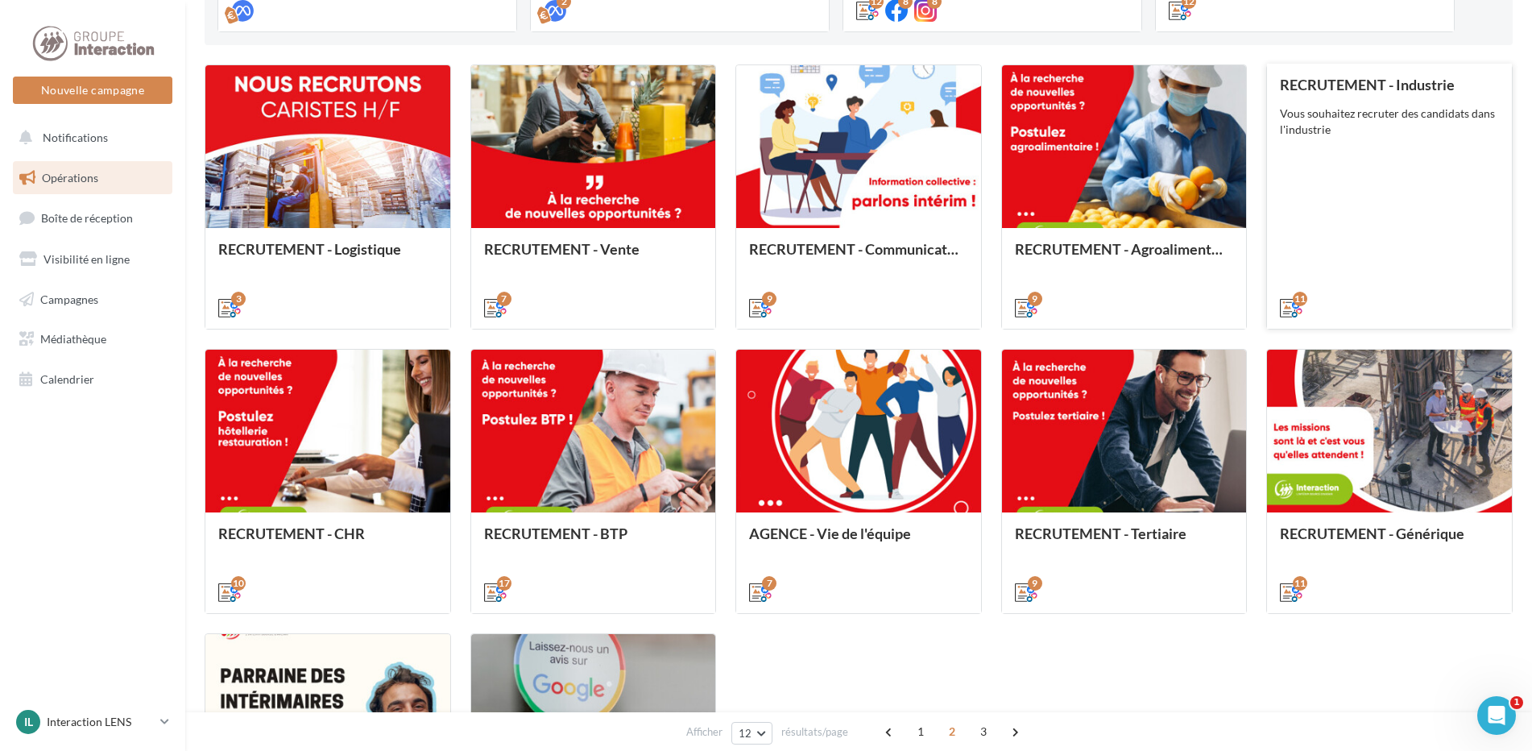
click at [1383, 223] on div "RECRUTEMENT - Industrie Vous souhaitez recruter des candidats dans l'industrie" at bounding box center [1389, 196] width 219 height 238
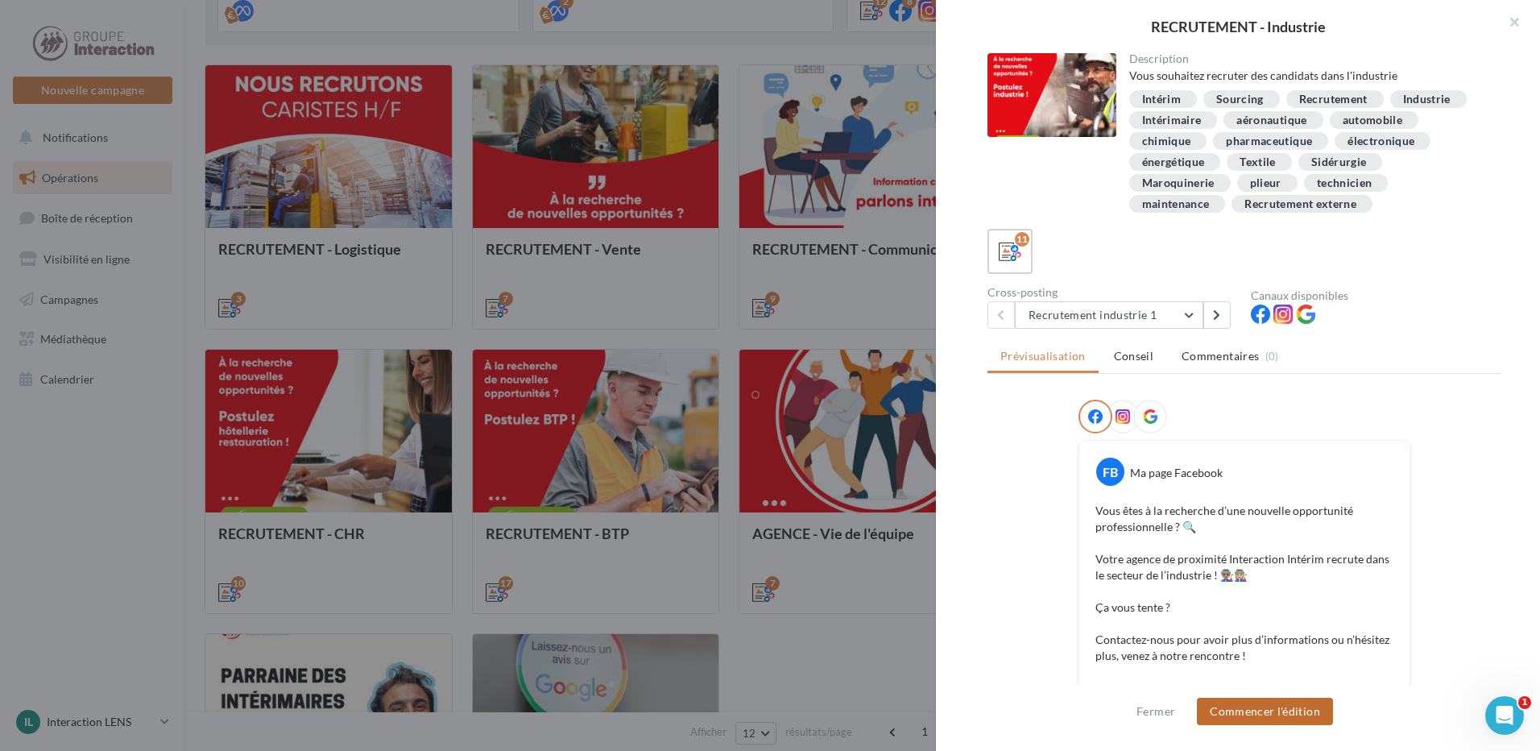
click at [1279, 710] on button "Commencer l'édition" at bounding box center [1265, 711] width 136 height 27
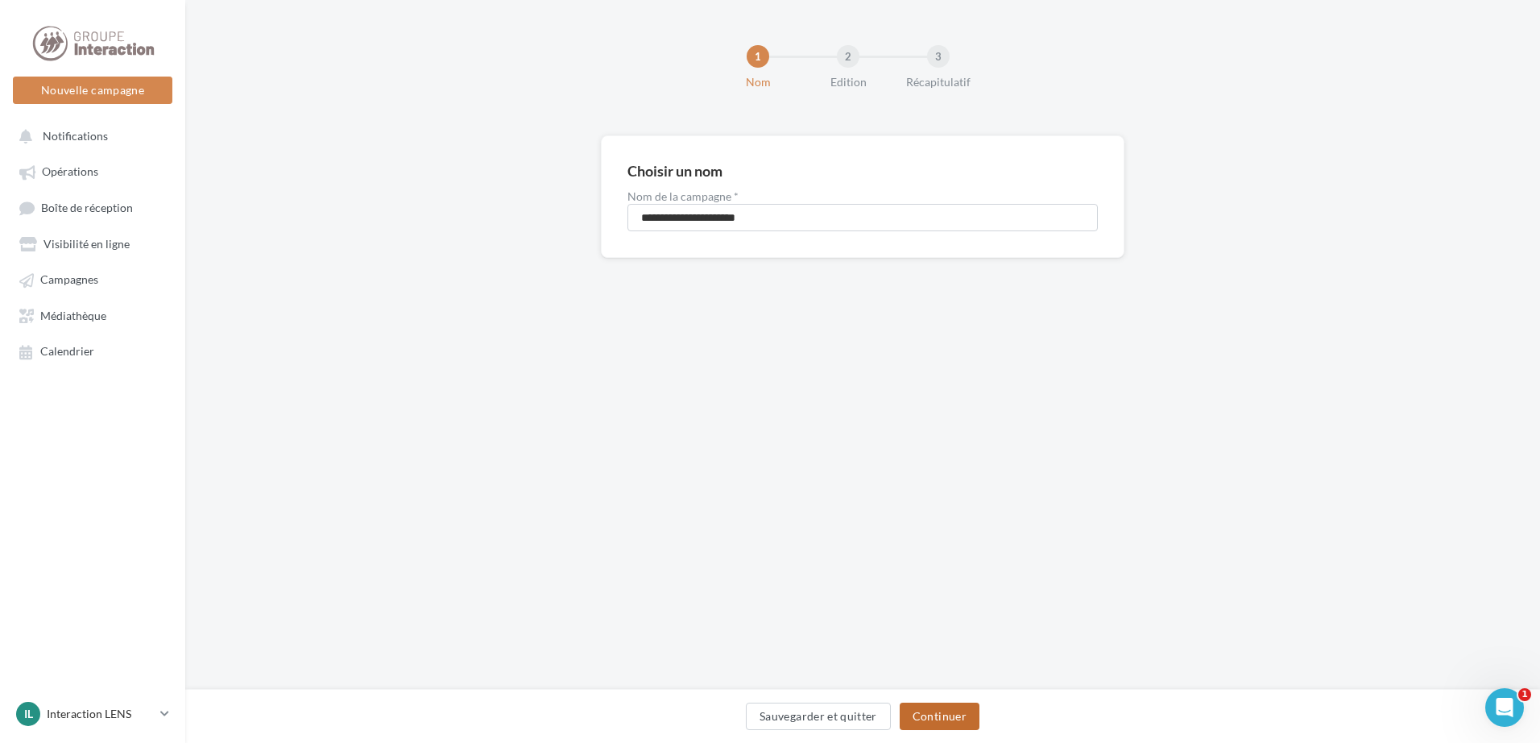
click at [950, 723] on button "Continuer" at bounding box center [940, 716] width 80 height 27
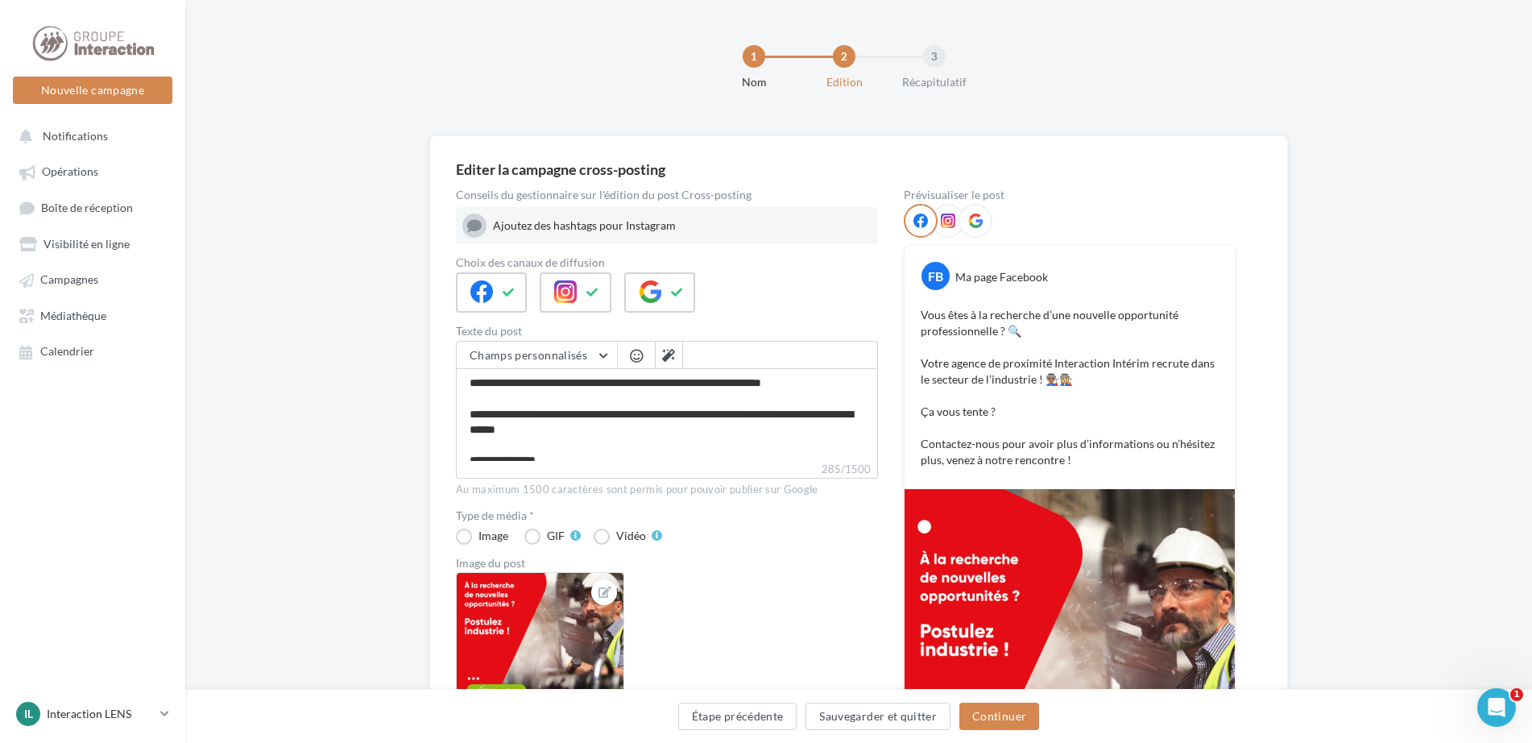
scroll to position [81, 0]
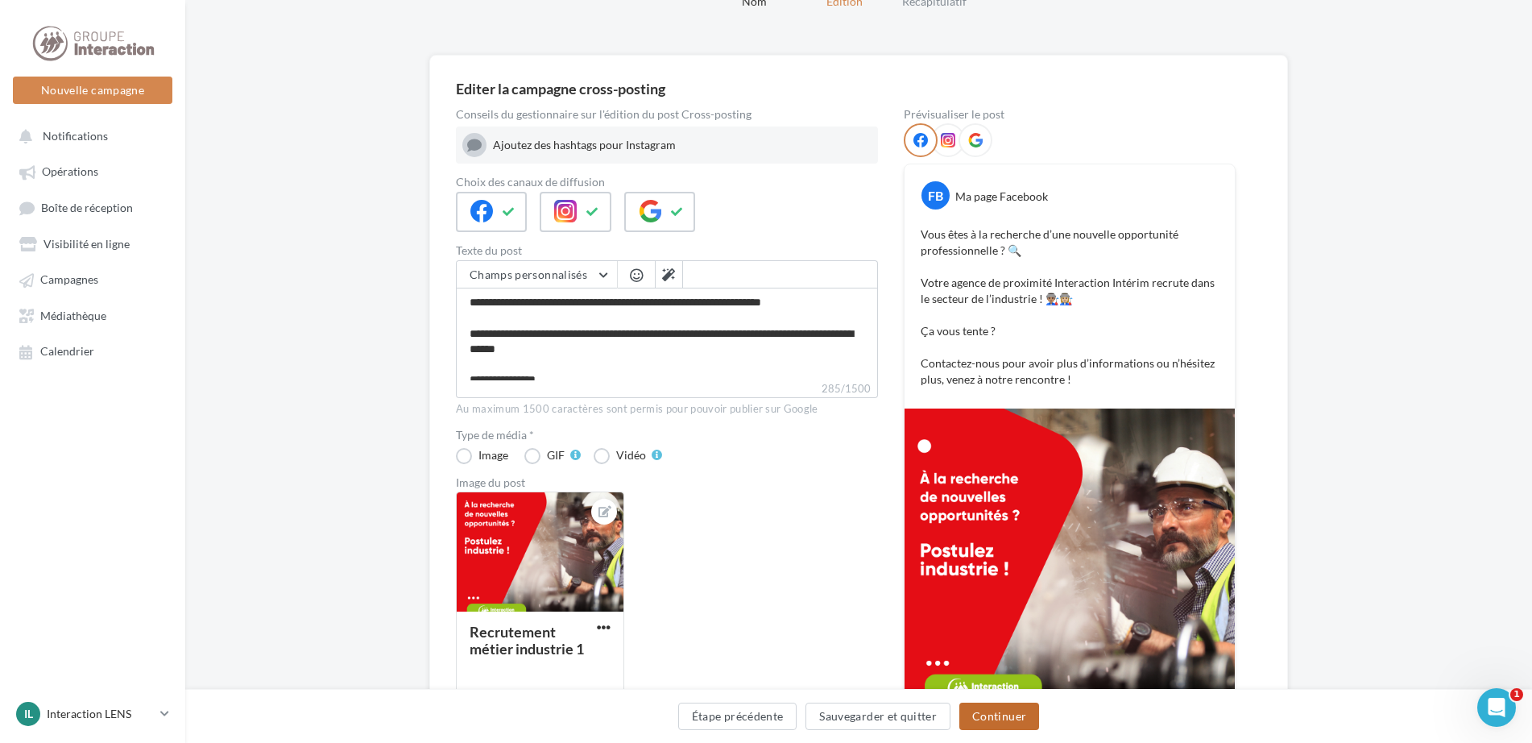
click at [995, 720] on button "Continuer" at bounding box center [1000, 716] width 80 height 27
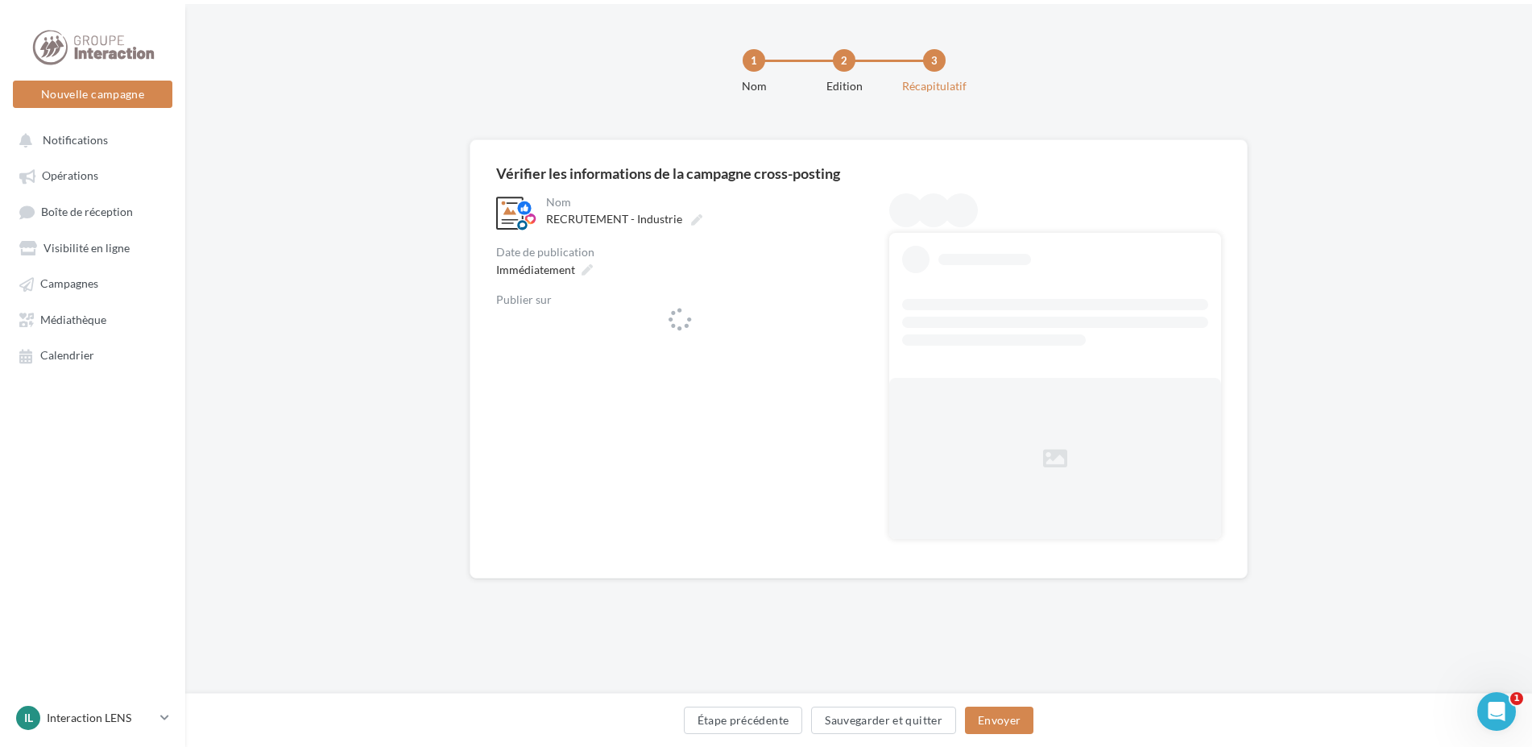
scroll to position [0, 0]
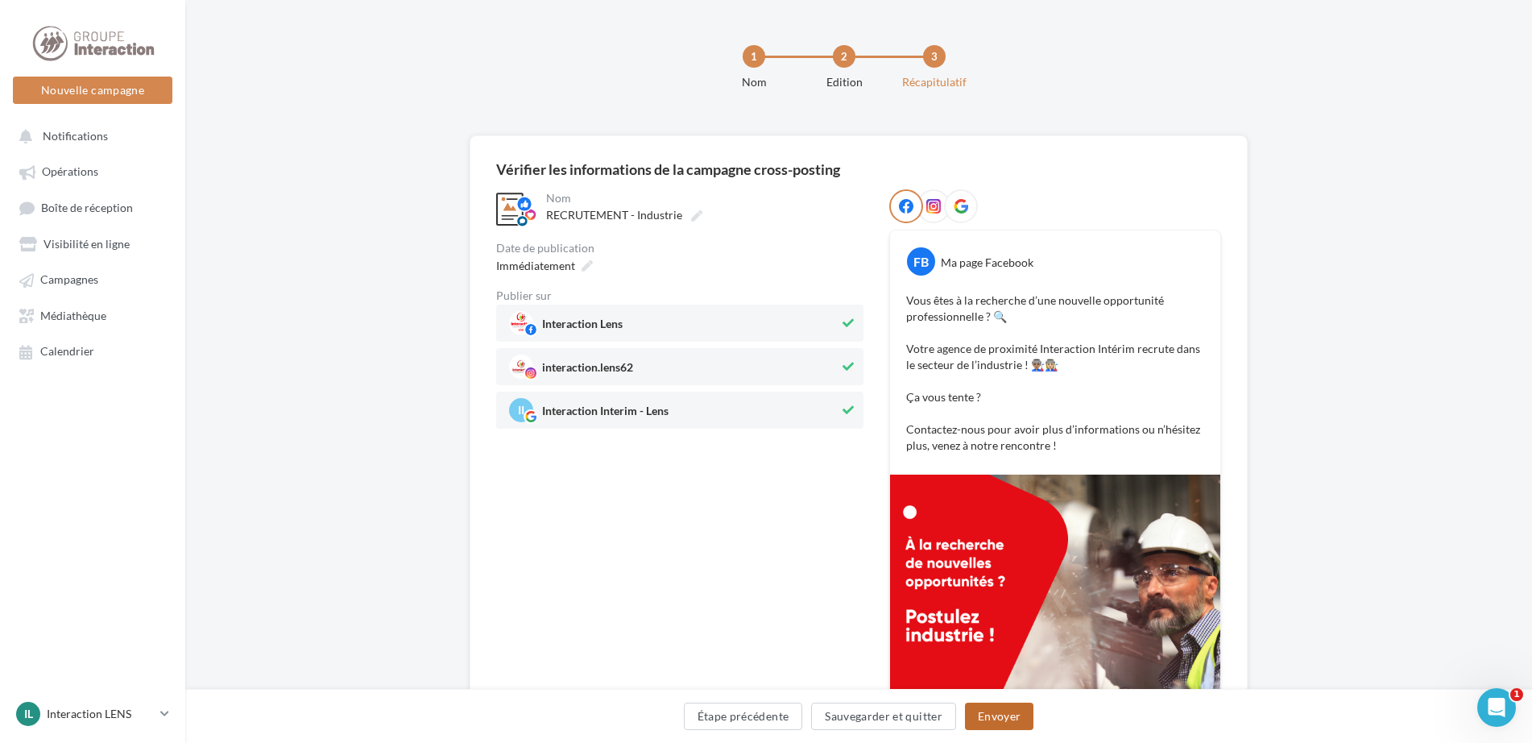
click at [1018, 713] on button "Envoyer" at bounding box center [999, 716] width 68 height 27
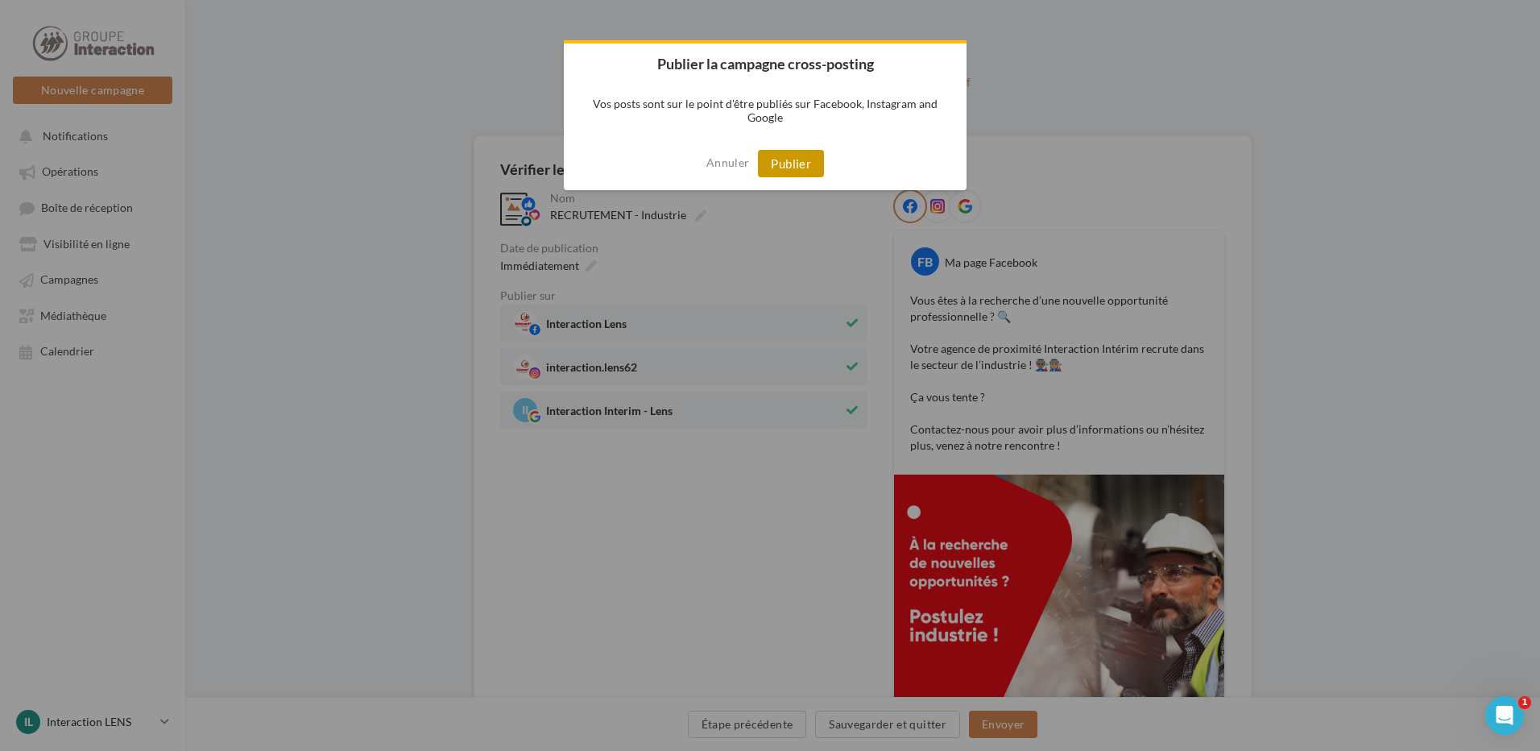
click at [784, 161] on button "Publier" at bounding box center [791, 163] width 66 height 27
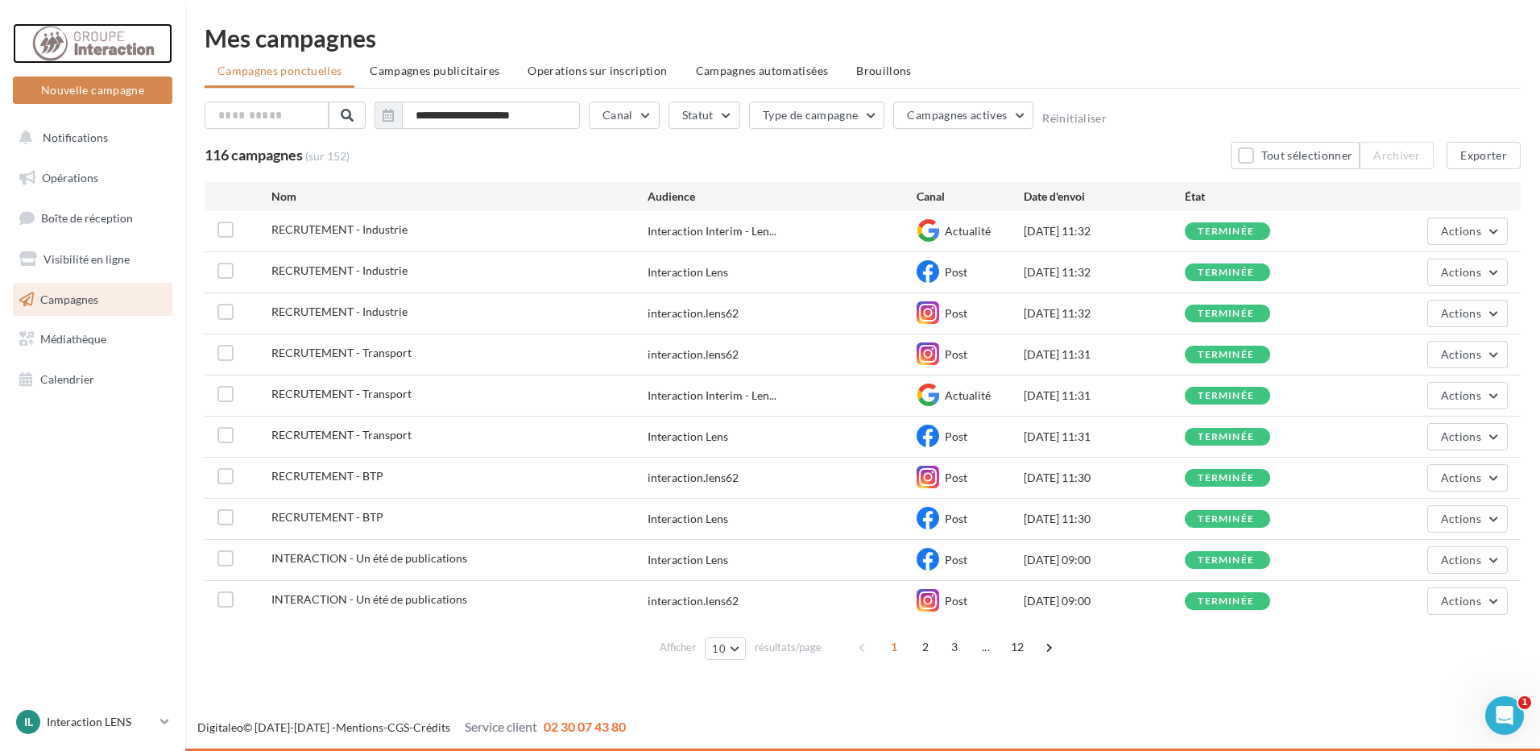
click at [85, 44] on div at bounding box center [92, 43] width 129 height 40
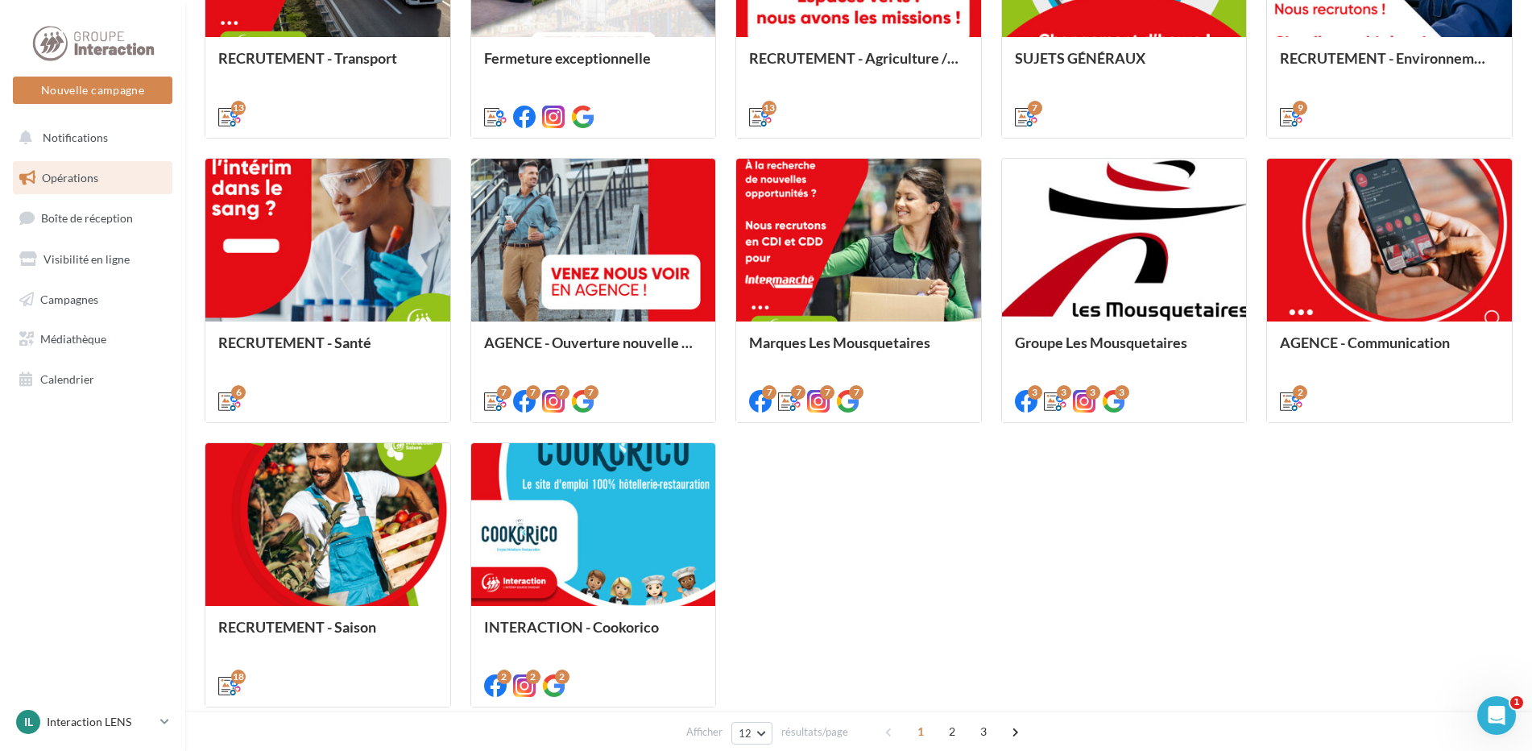
scroll to position [735, 0]
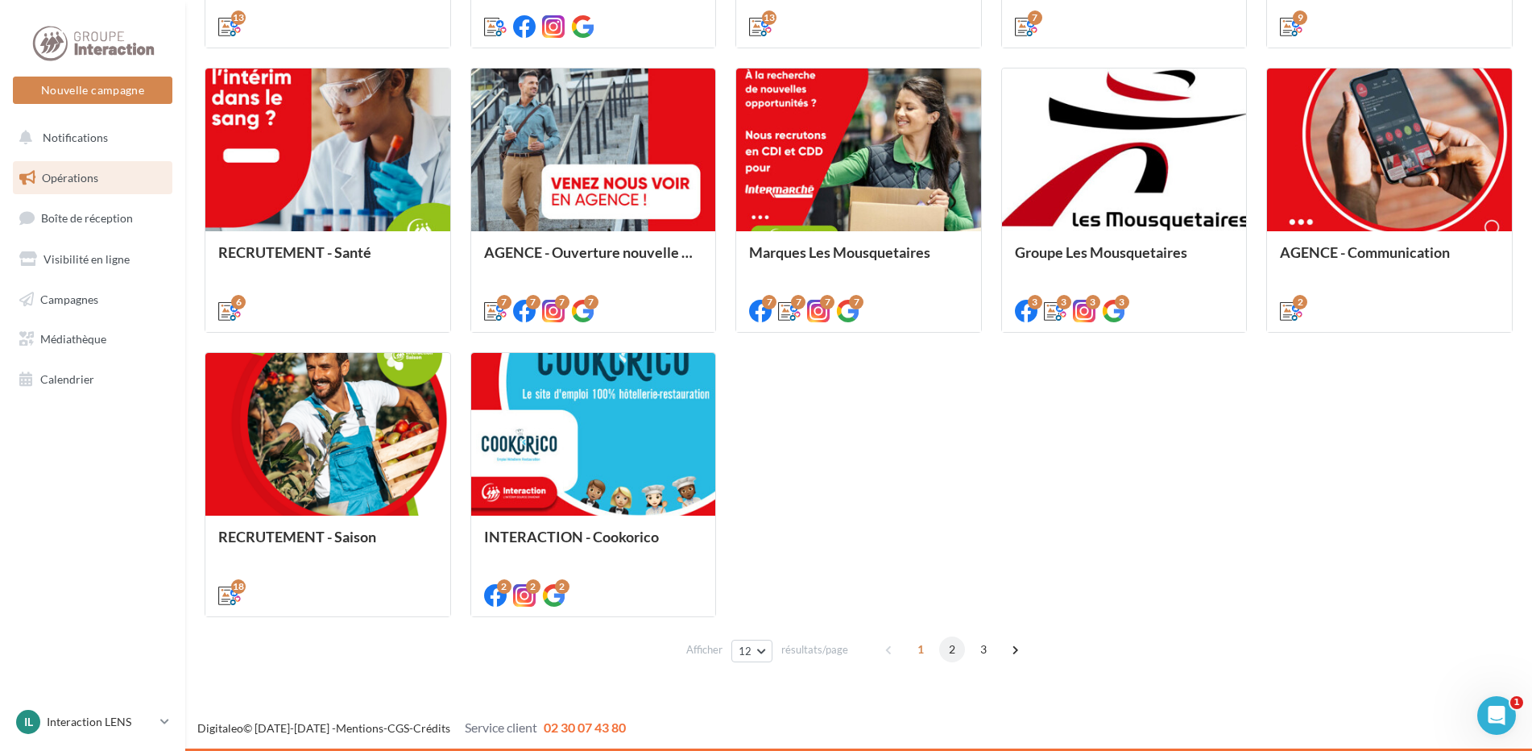
click at [955, 649] on span "2" at bounding box center [952, 649] width 26 height 26
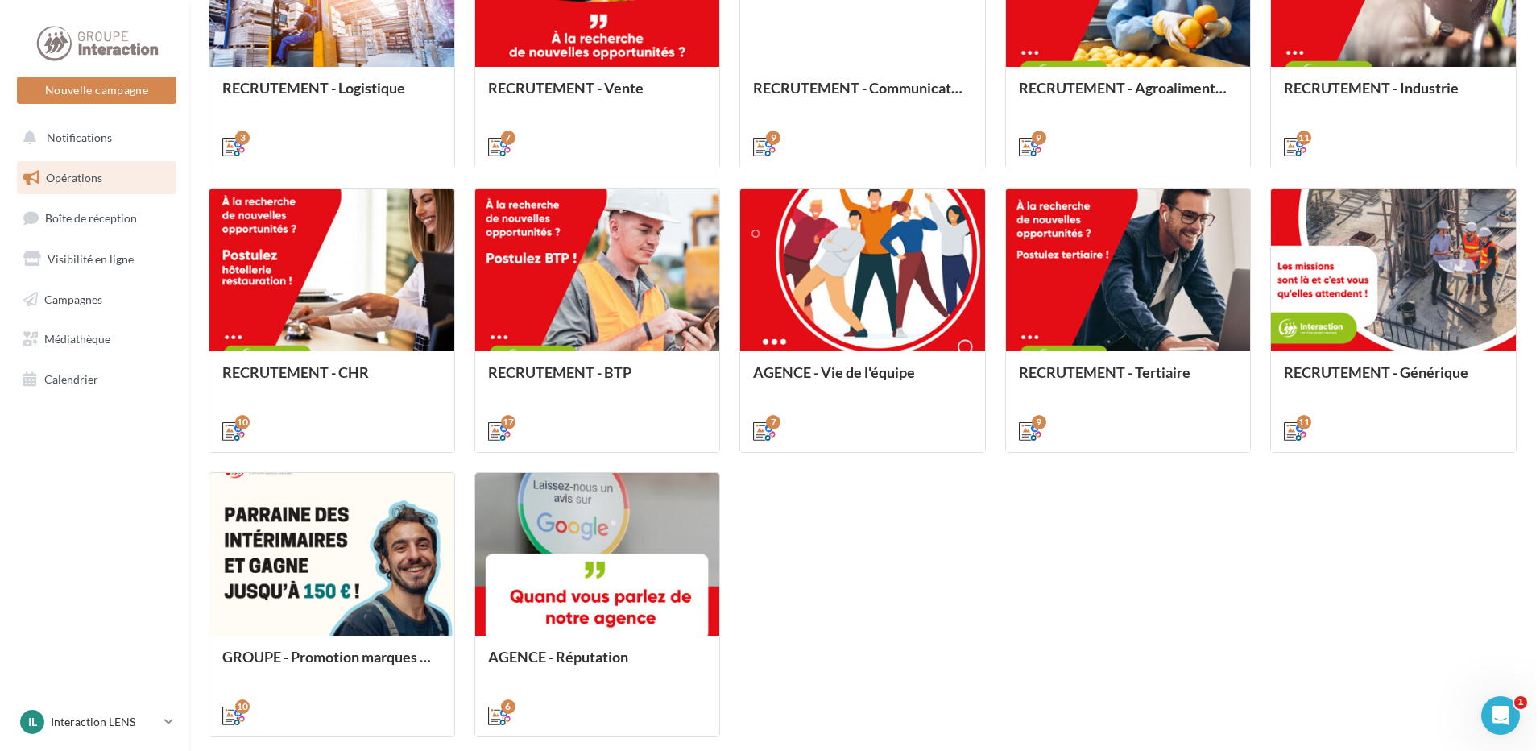
scroll to position [695, 0]
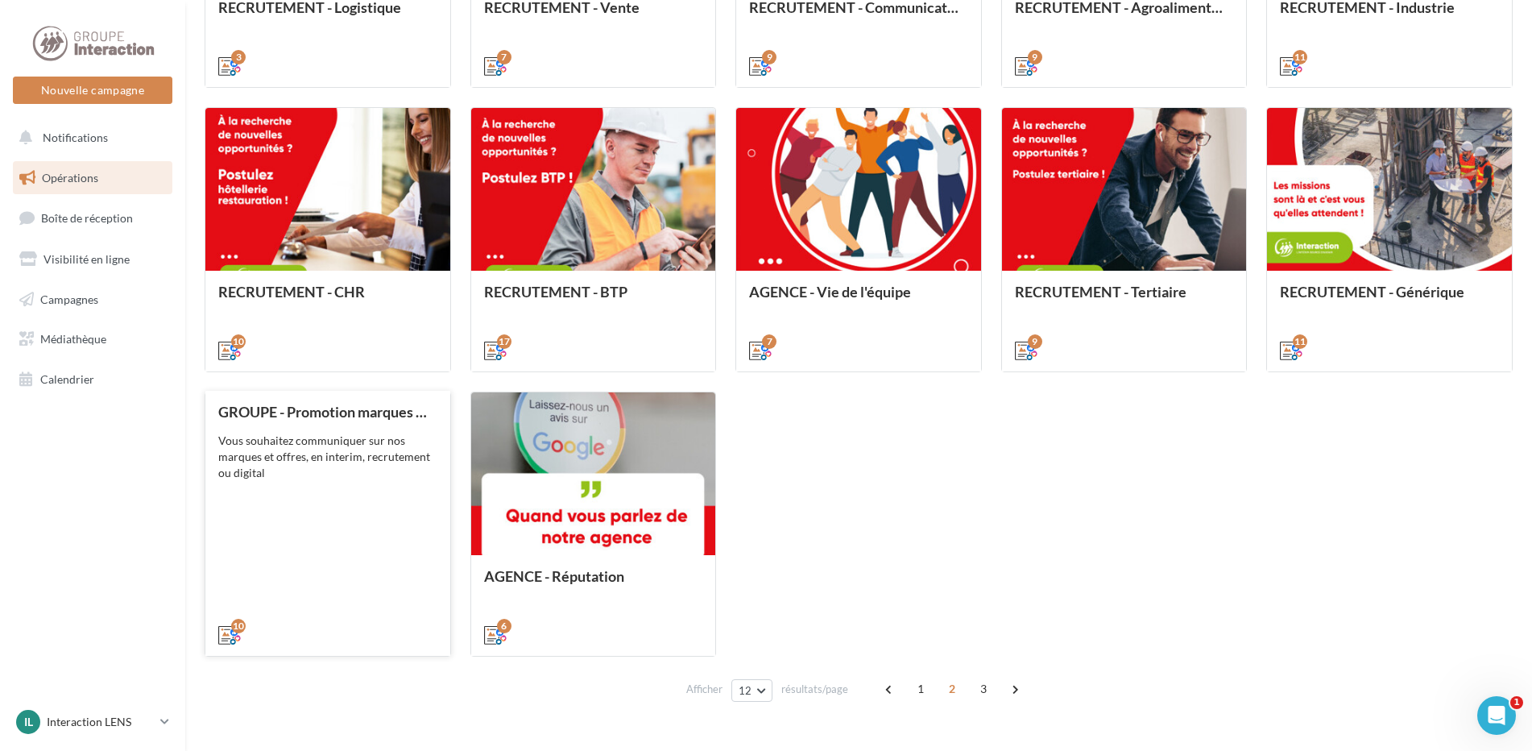
click at [320, 476] on div "Vous souhaitez communiquer sur nos marques et offres, en interim, recrutement o…" at bounding box center [327, 457] width 219 height 48
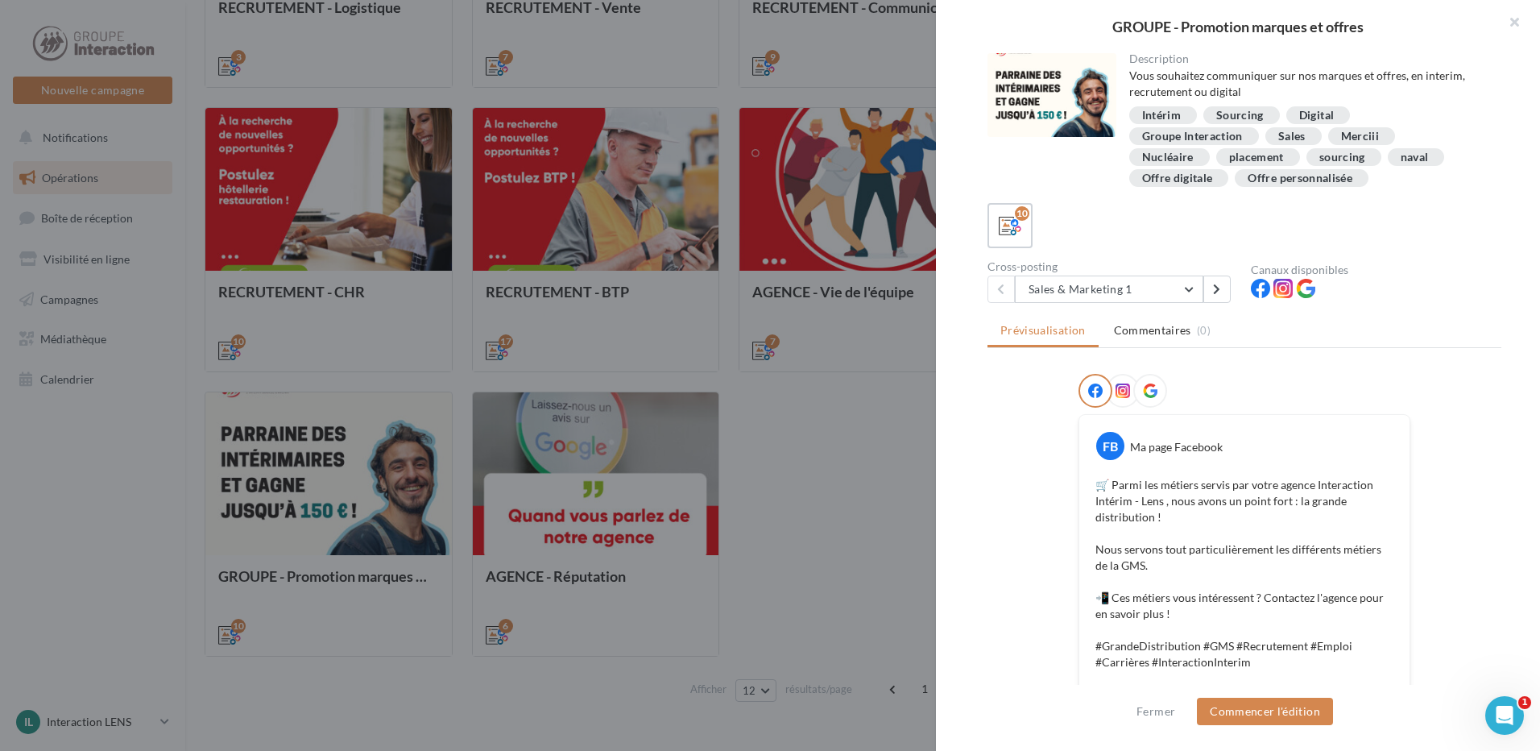
scroll to position [81, 0]
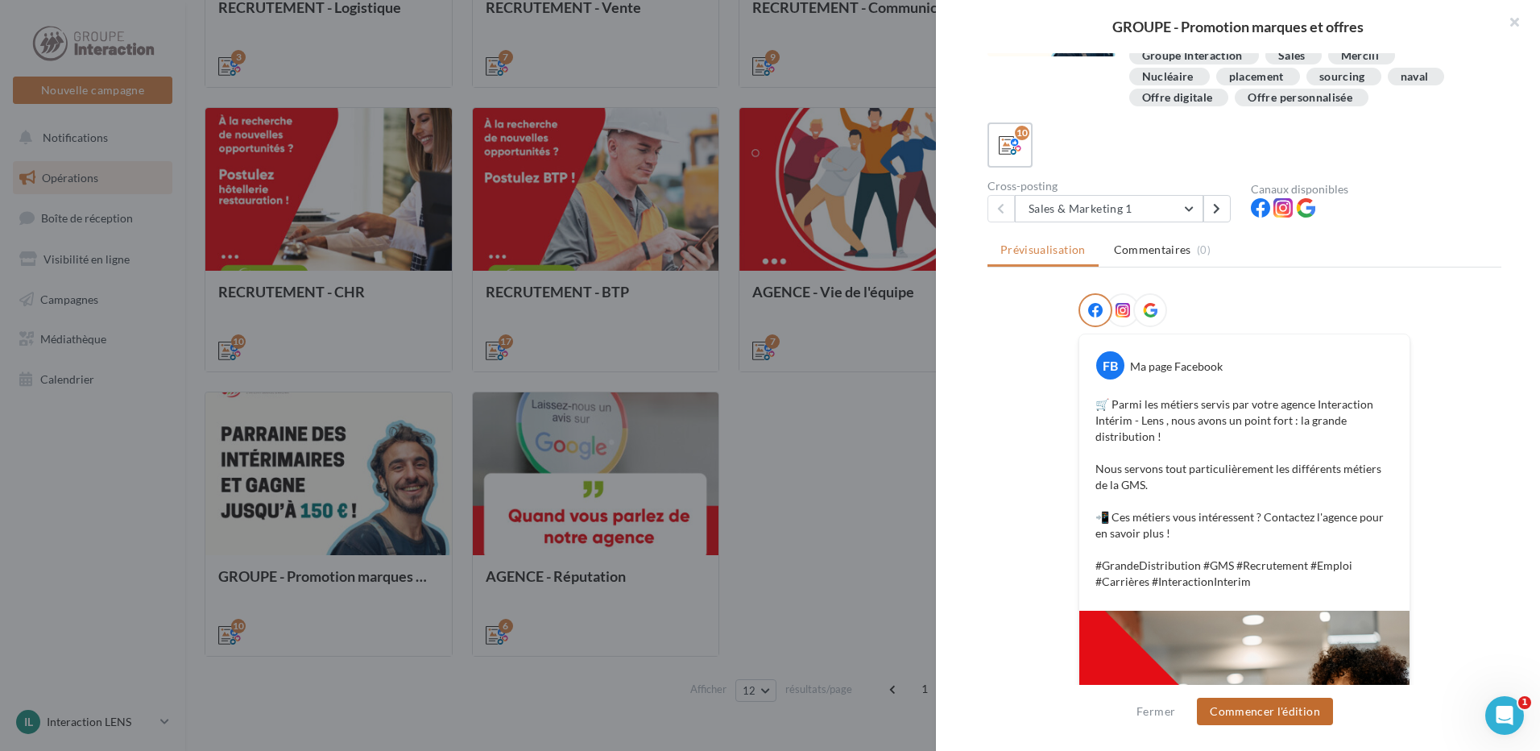
click at [1250, 717] on button "Commencer l'édition" at bounding box center [1265, 711] width 136 height 27
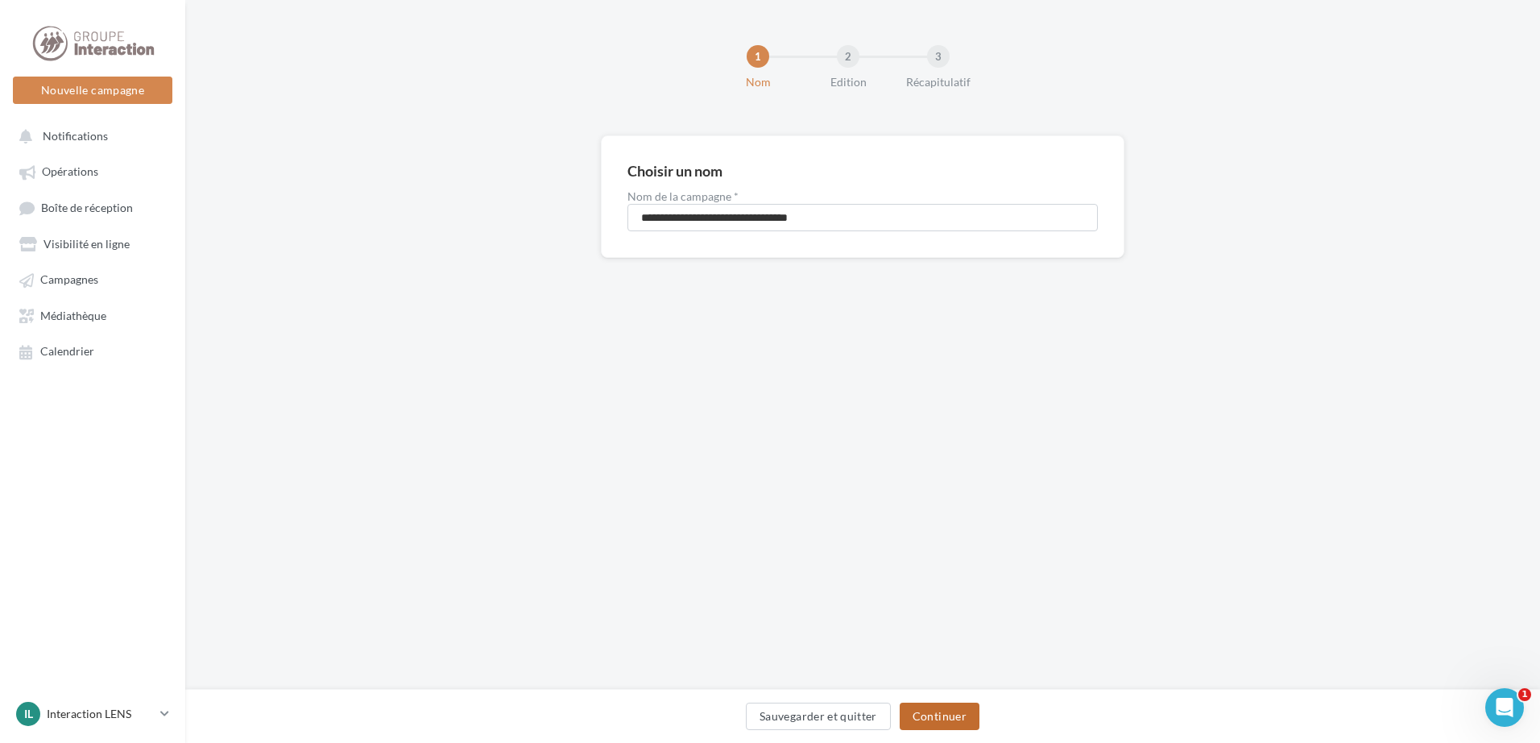
click at [939, 717] on button "Continuer" at bounding box center [940, 716] width 80 height 27
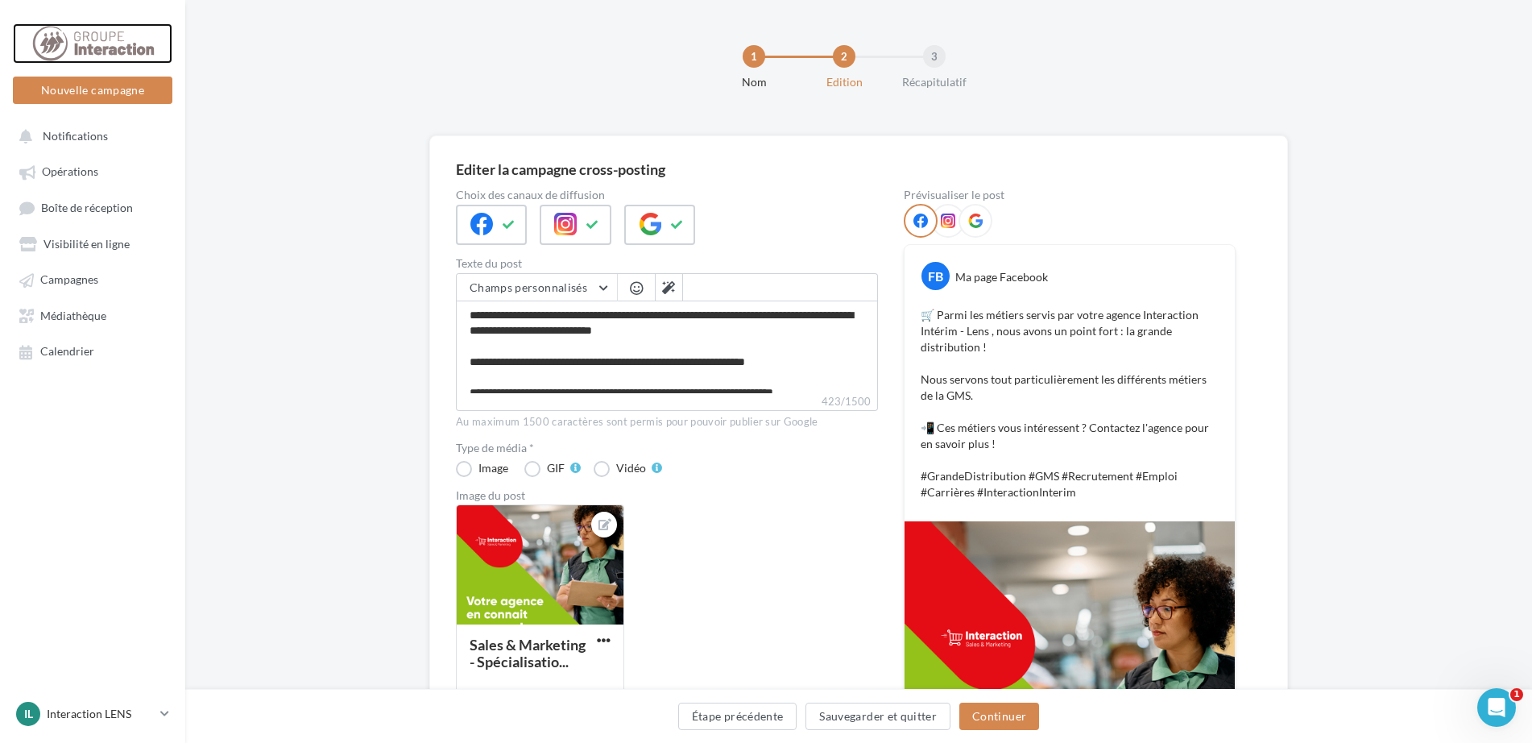
click at [96, 39] on div at bounding box center [92, 43] width 129 height 40
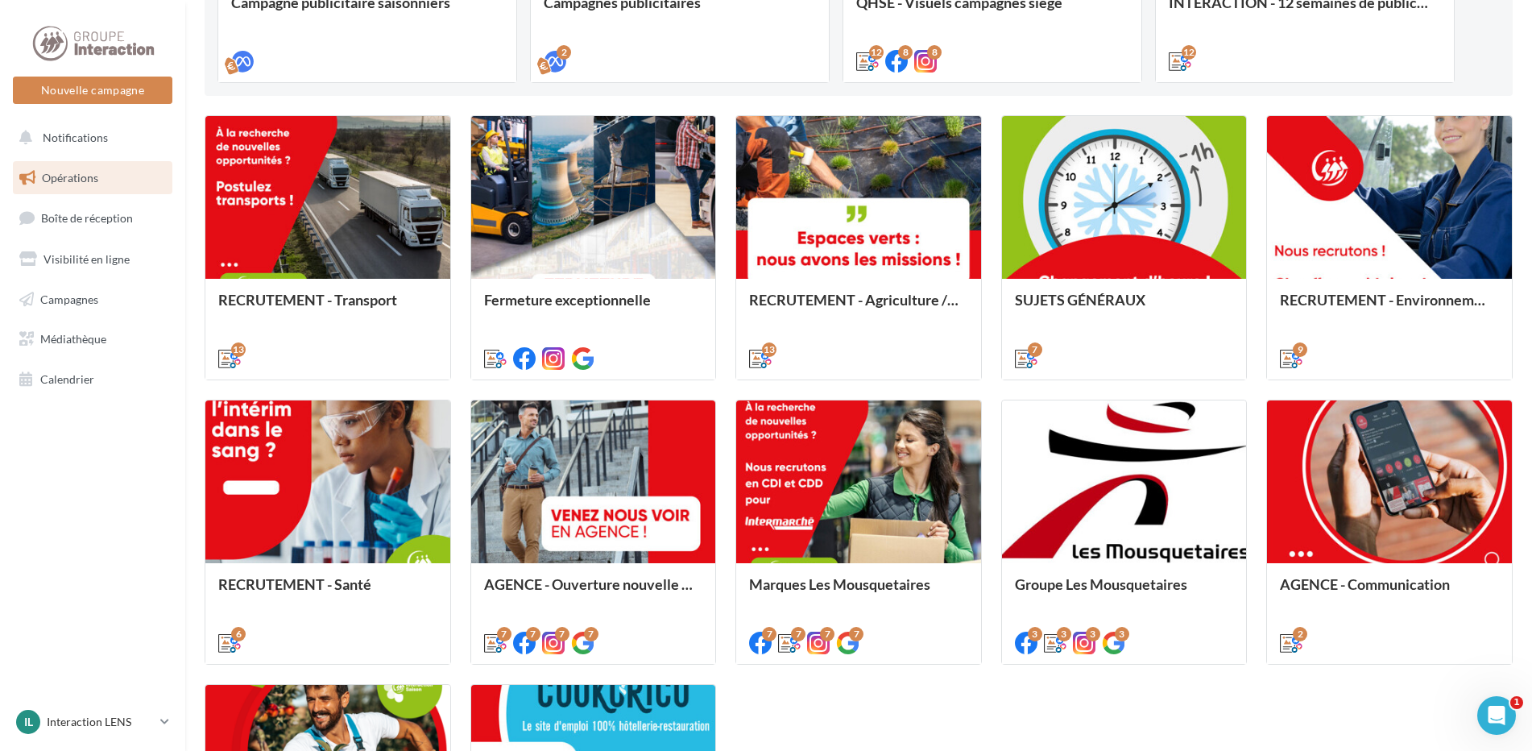
scroll to position [735, 0]
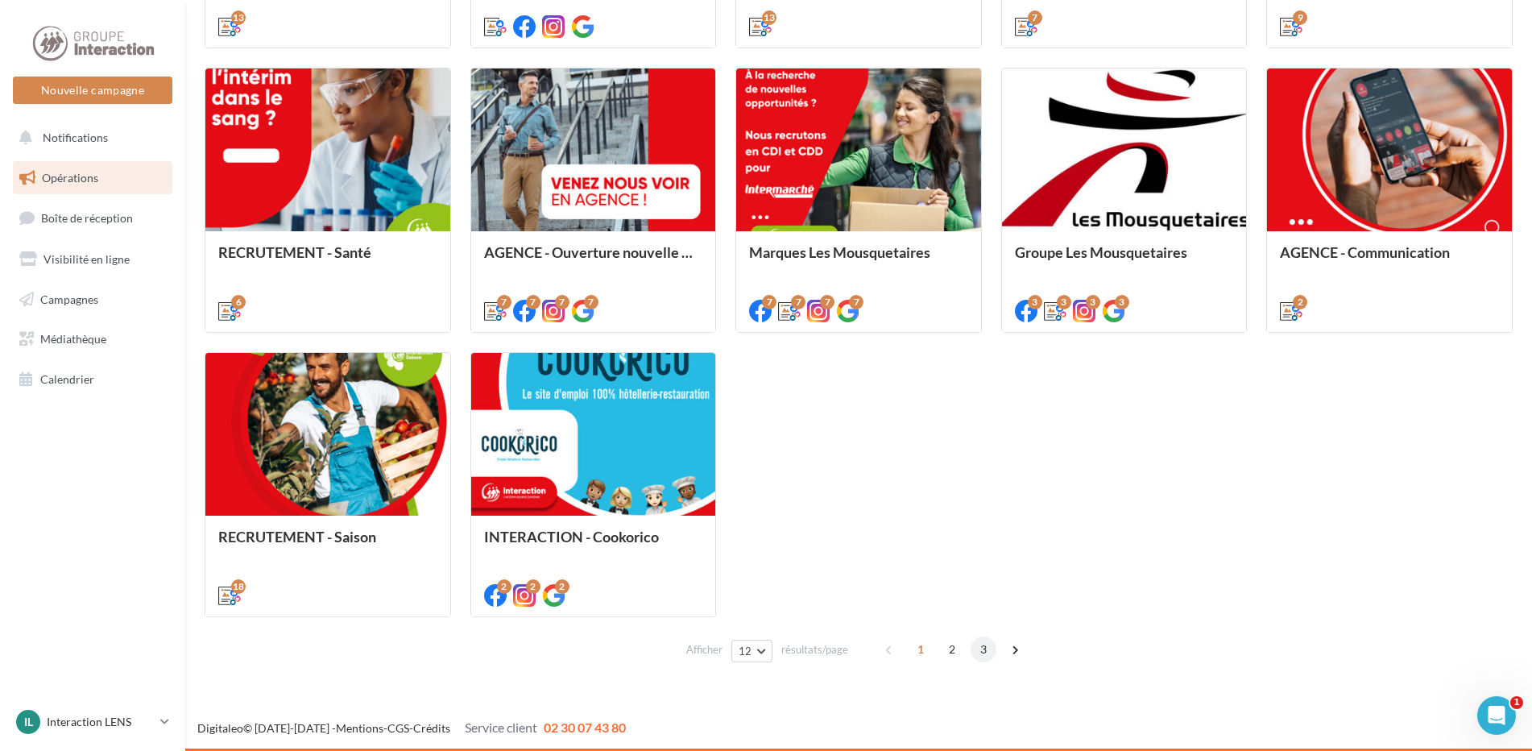
click at [977, 650] on span "3" at bounding box center [984, 649] width 26 height 26
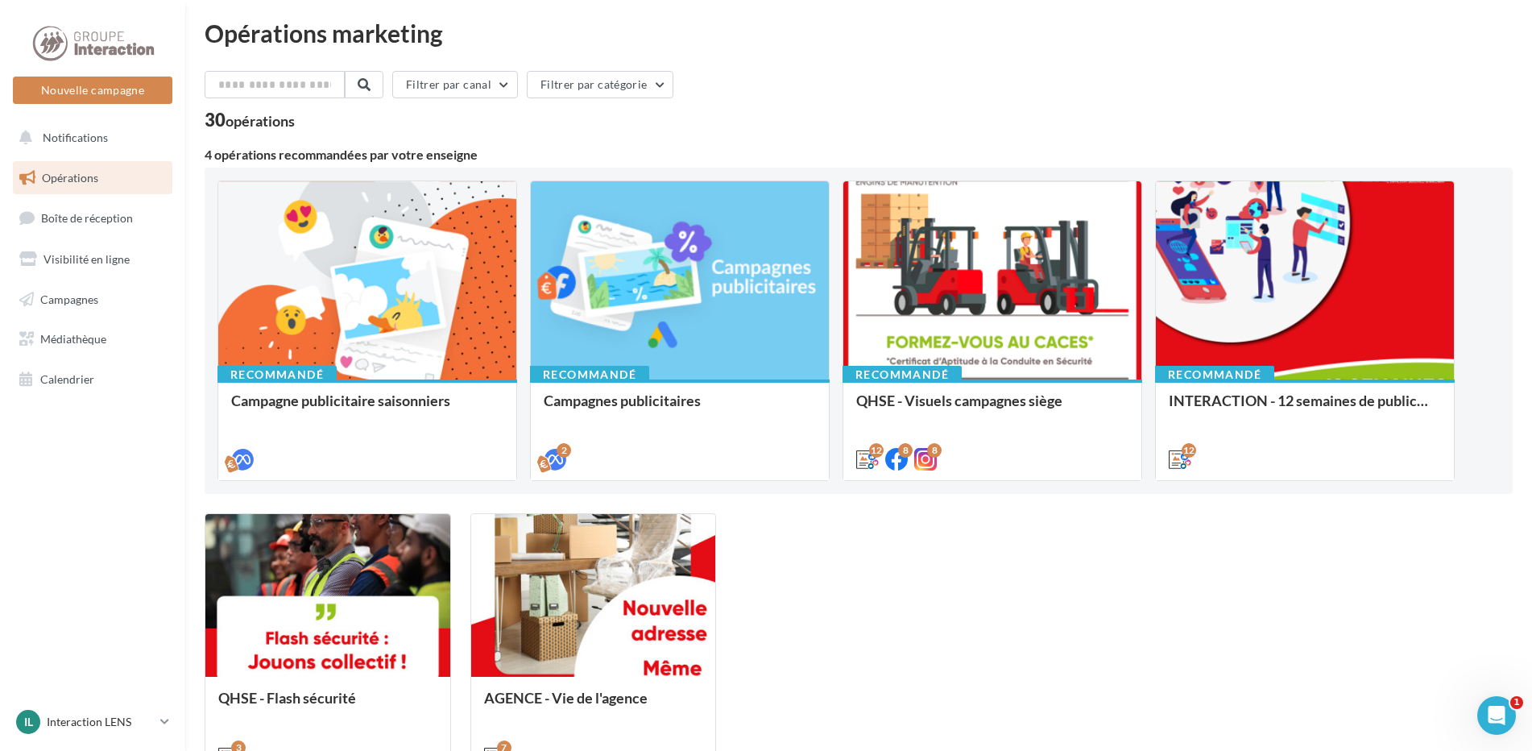
scroll to position [166, 0]
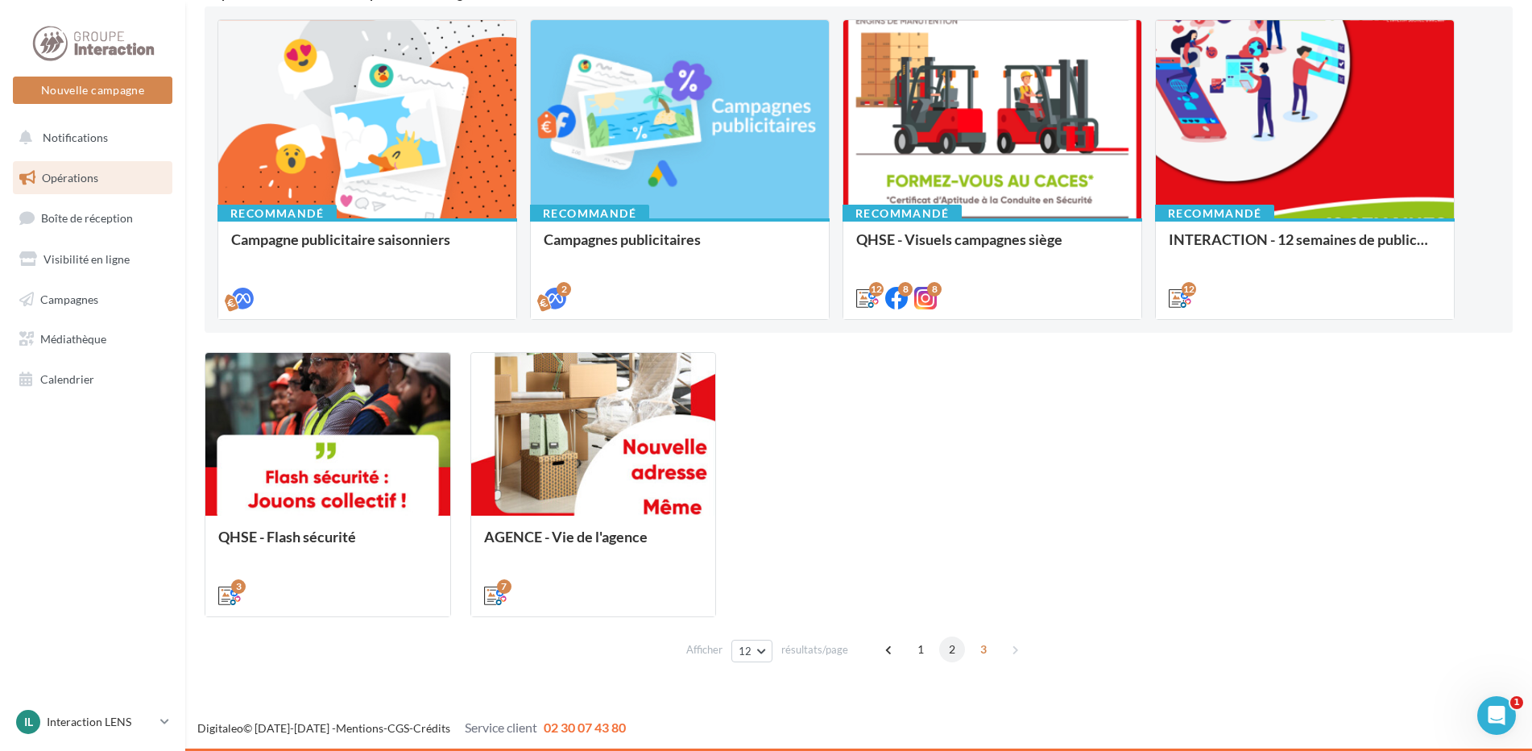
click at [945, 650] on span "2" at bounding box center [952, 649] width 26 height 26
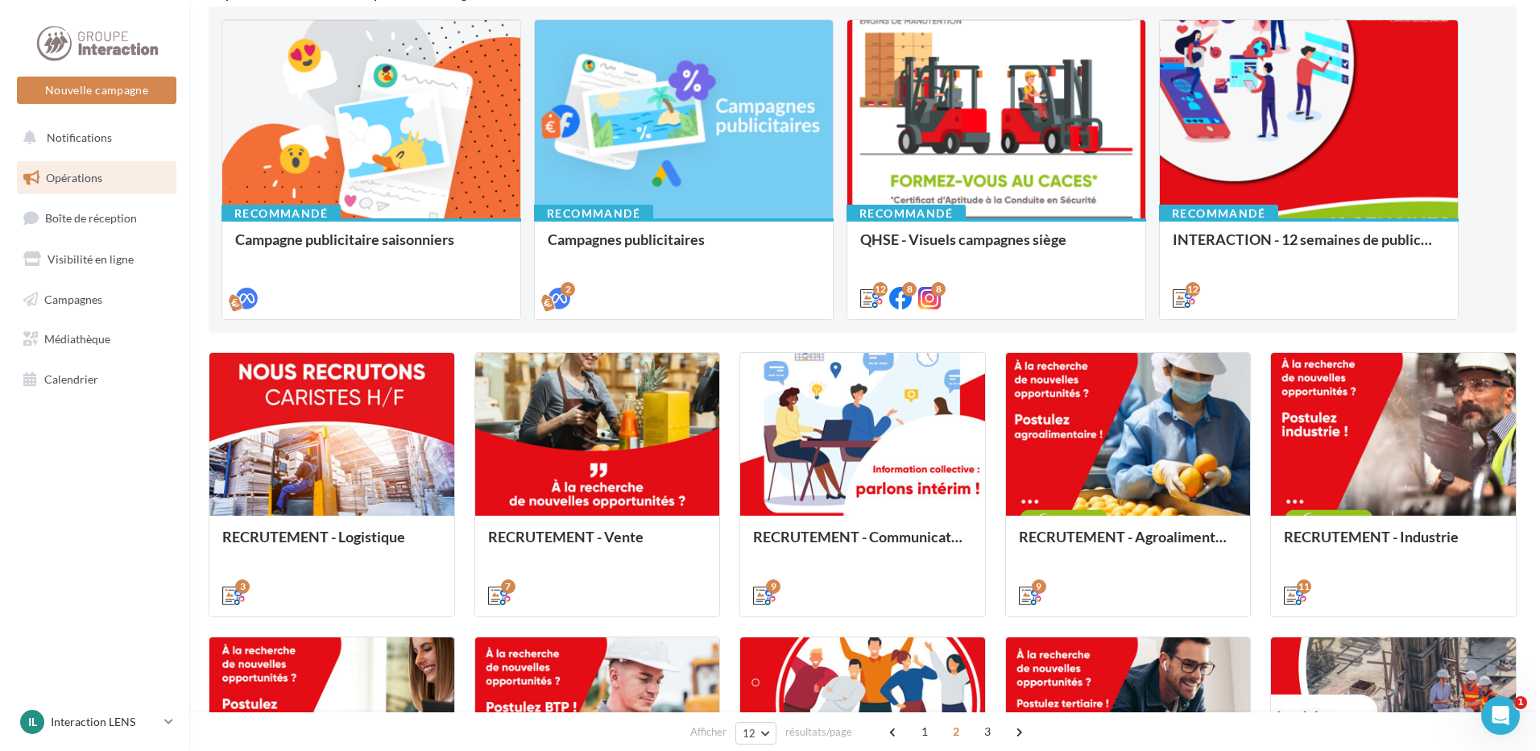
scroll to position [408, 0]
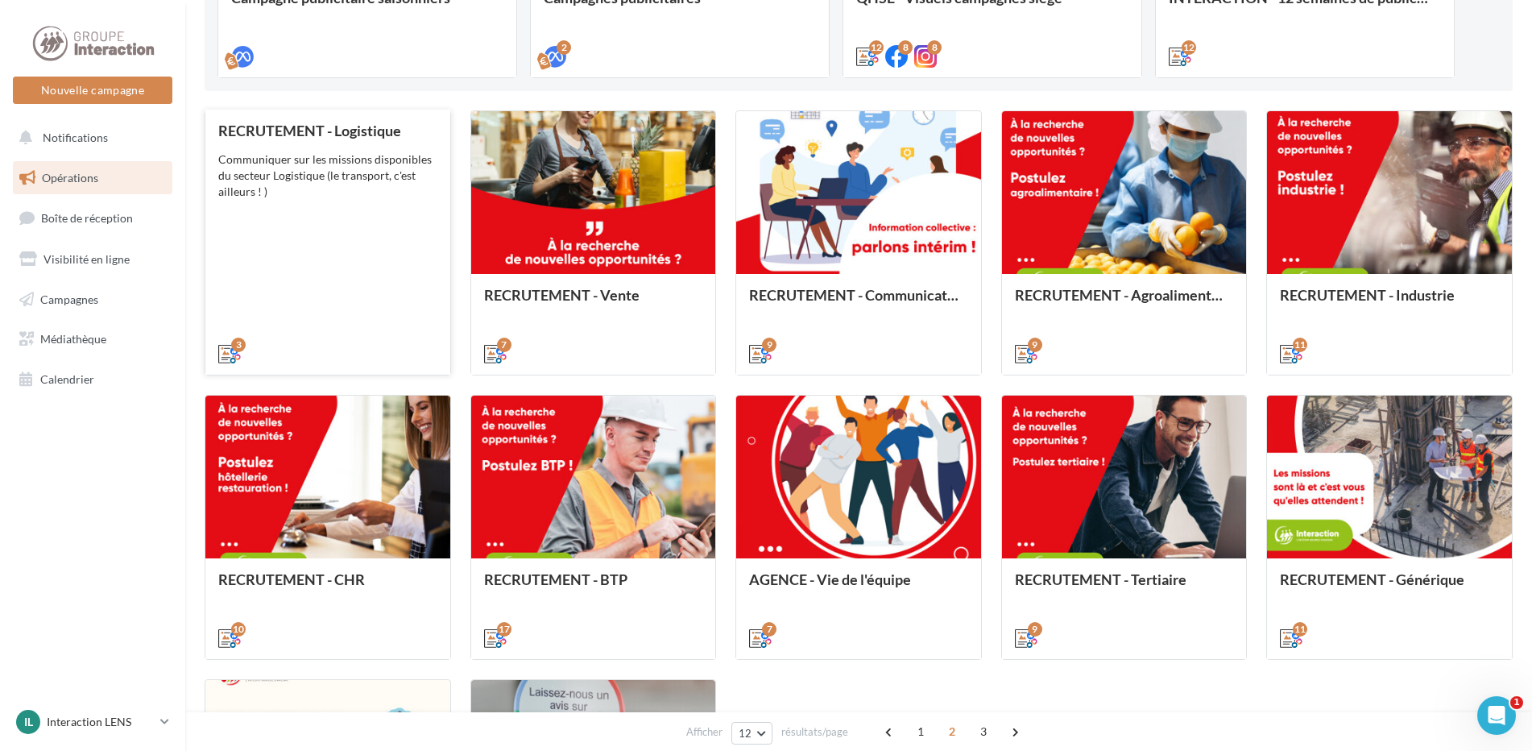
click at [381, 267] on div "RECRUTEMENT - Logistique Communiquer sur les missions disponibles du secteur Lo…" at bounding box center [327, 241] width 219 height 238
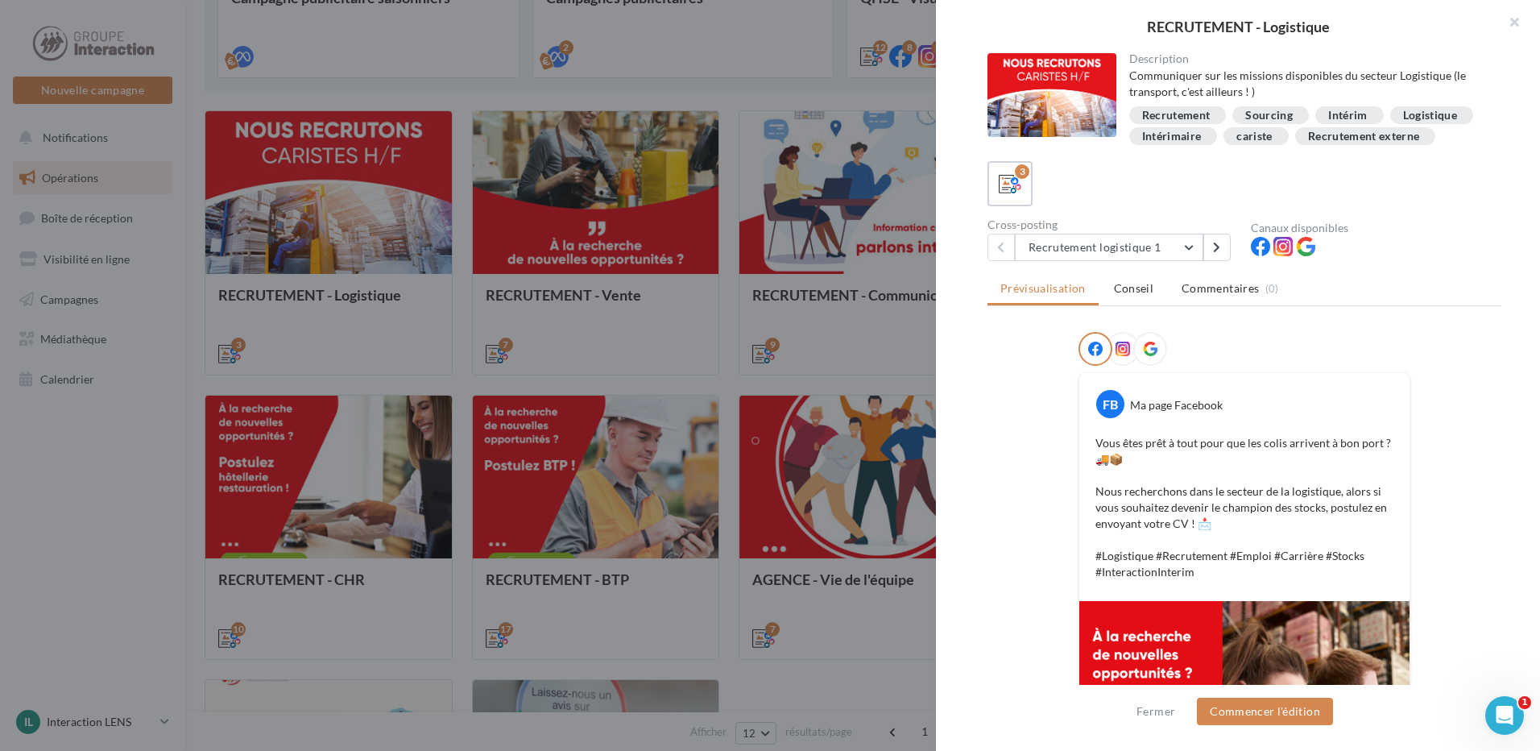
scroll to position [242, 0]
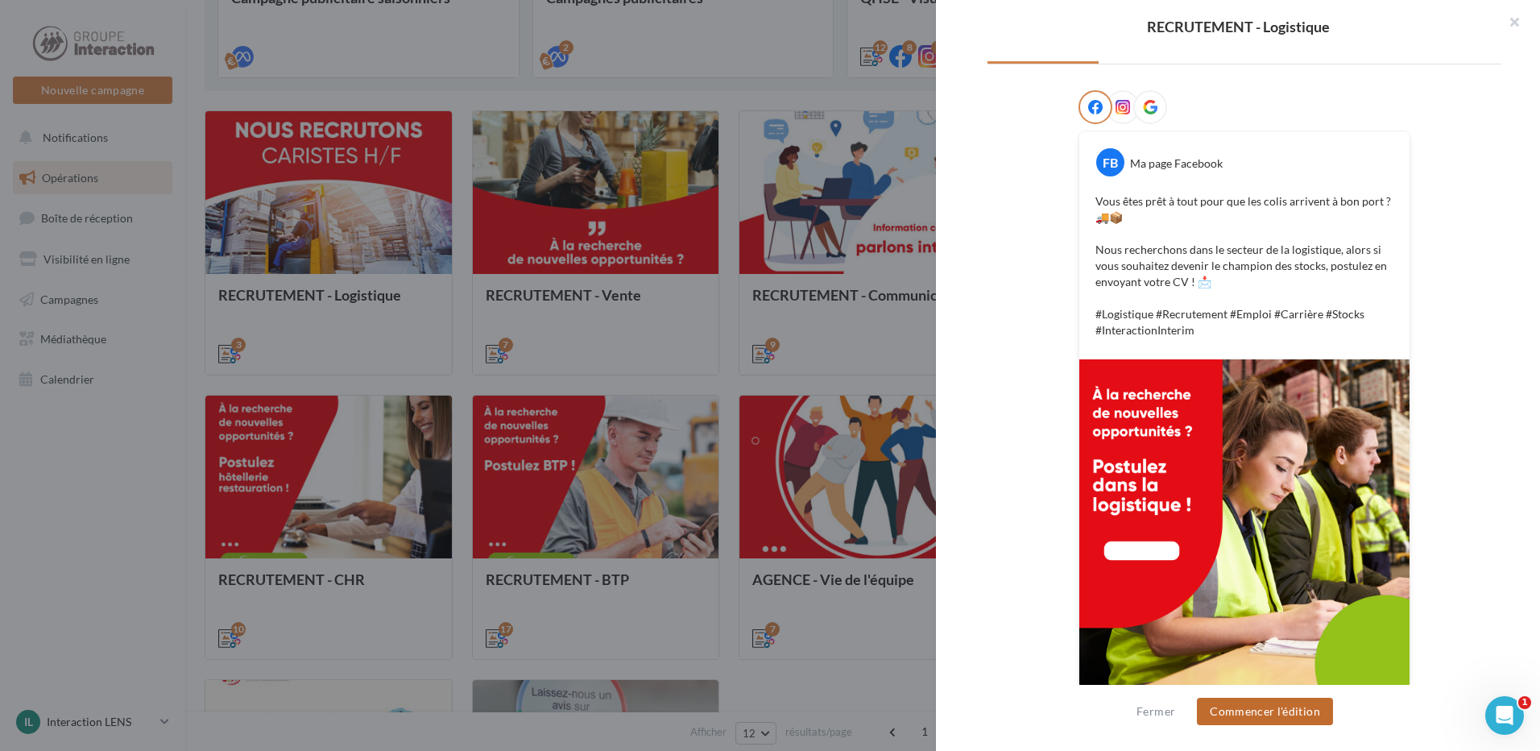
click at [1278, 715] on button "Commencer l'édition" at bounding box center [1265, 711] width 136 height 27
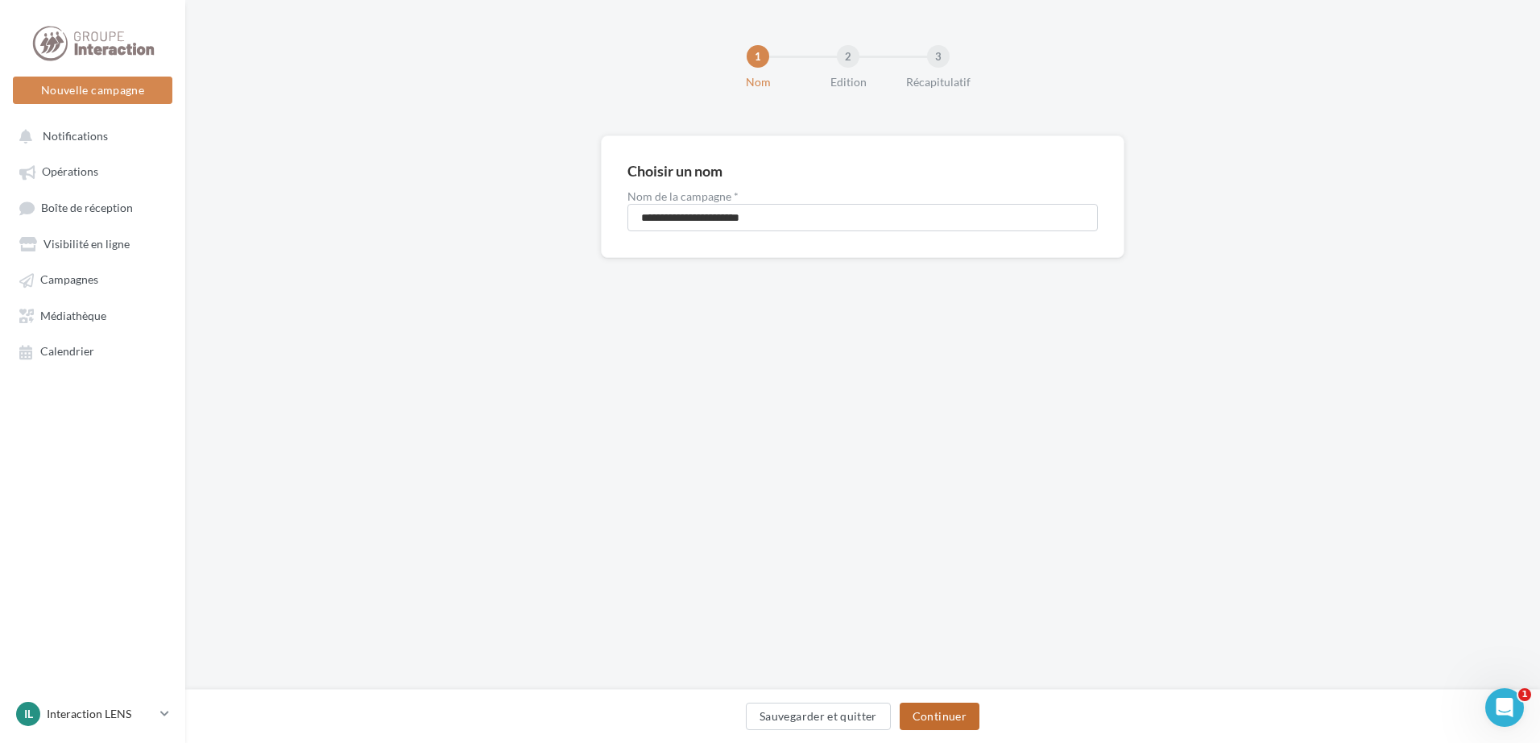
click at [943, 722] on button "Continuer" at bounding box center [940, 716] width 80 height 27
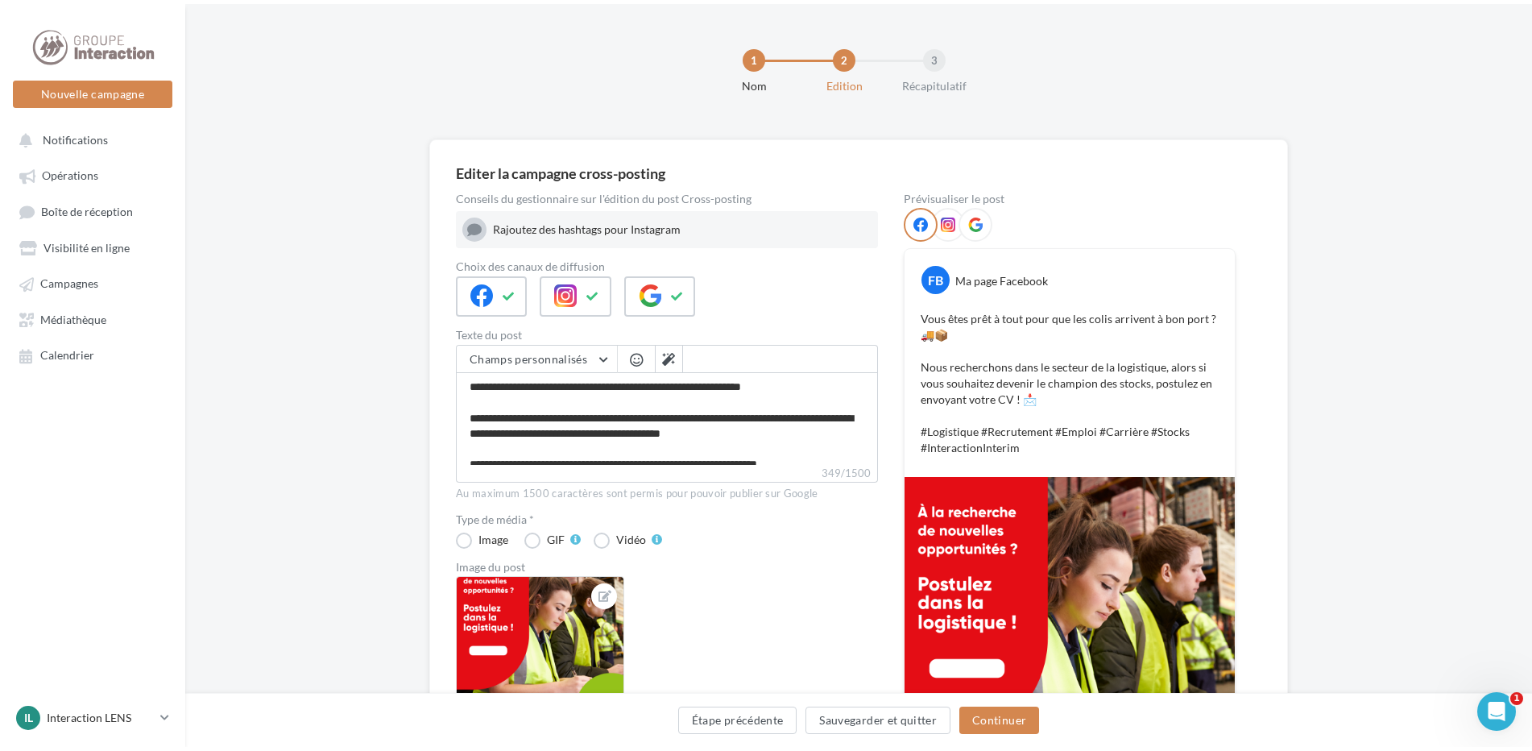
scroll to position [15, 0]
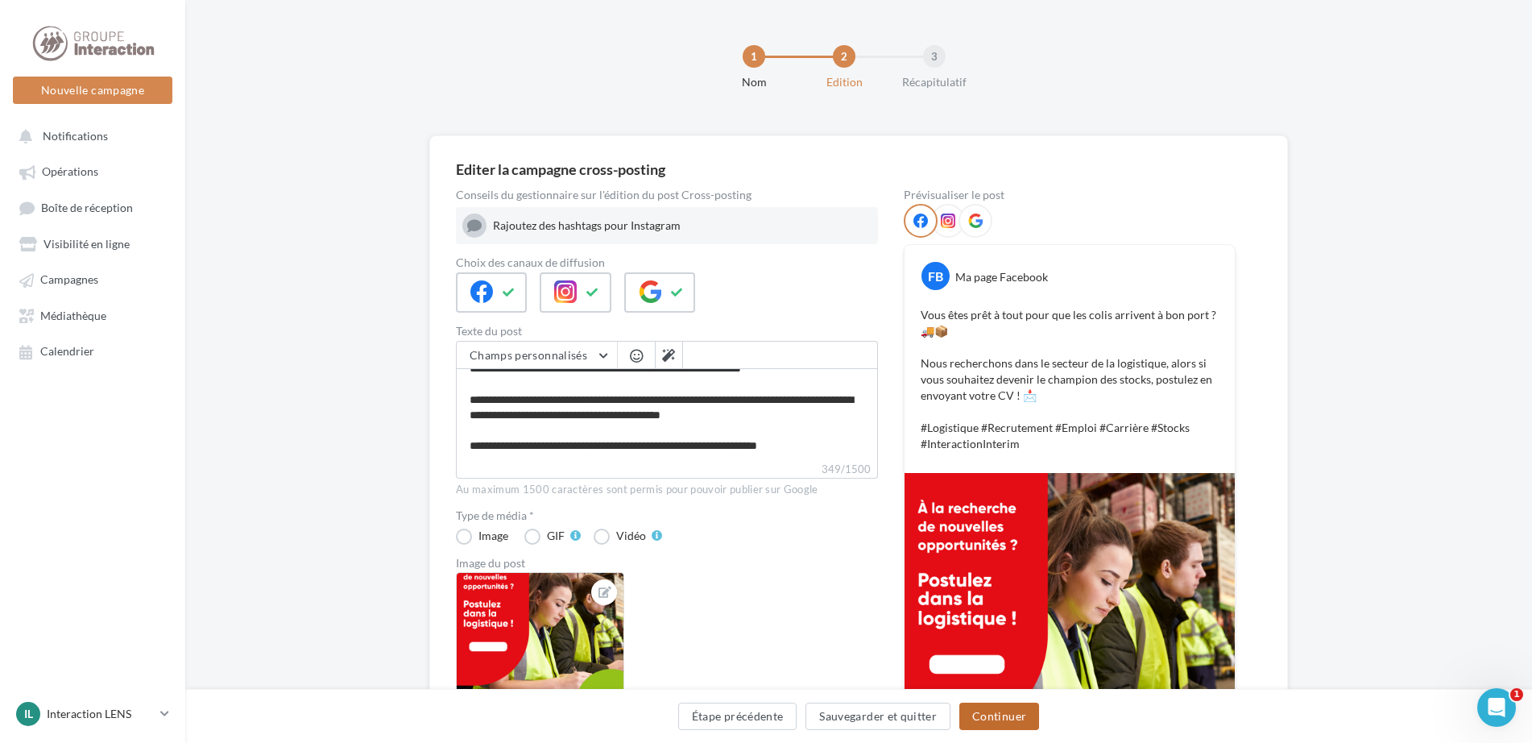
click at [997, 710] on button "Continuer" at bounding box center [1000, 716] width 80 height 27
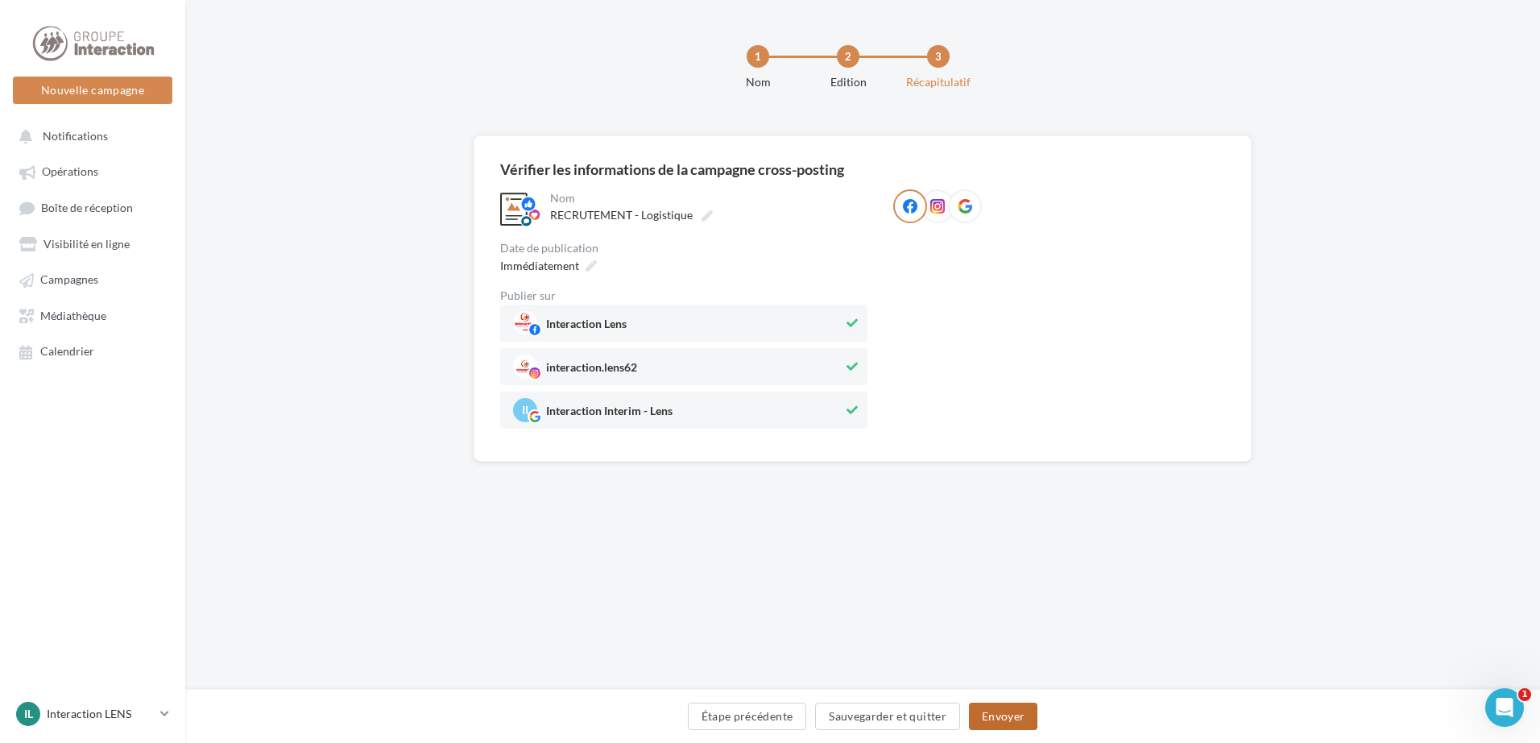
click at [1010, 718] on button "Envoyer" at bounding box center [1003, 716] width 68 height 27
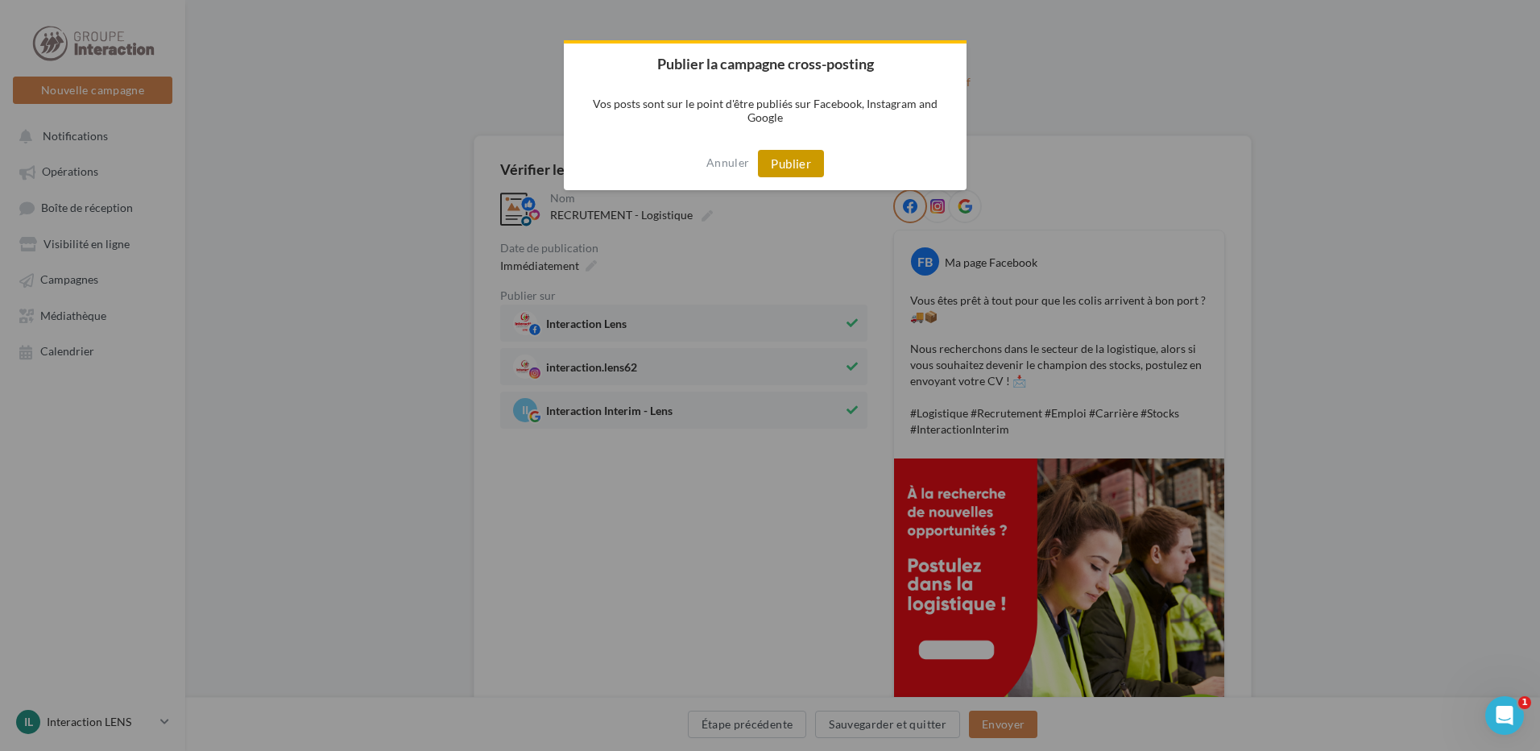
click at [806, 164] on button "Publier" at bounding box center [791, 163] width 66 height 27
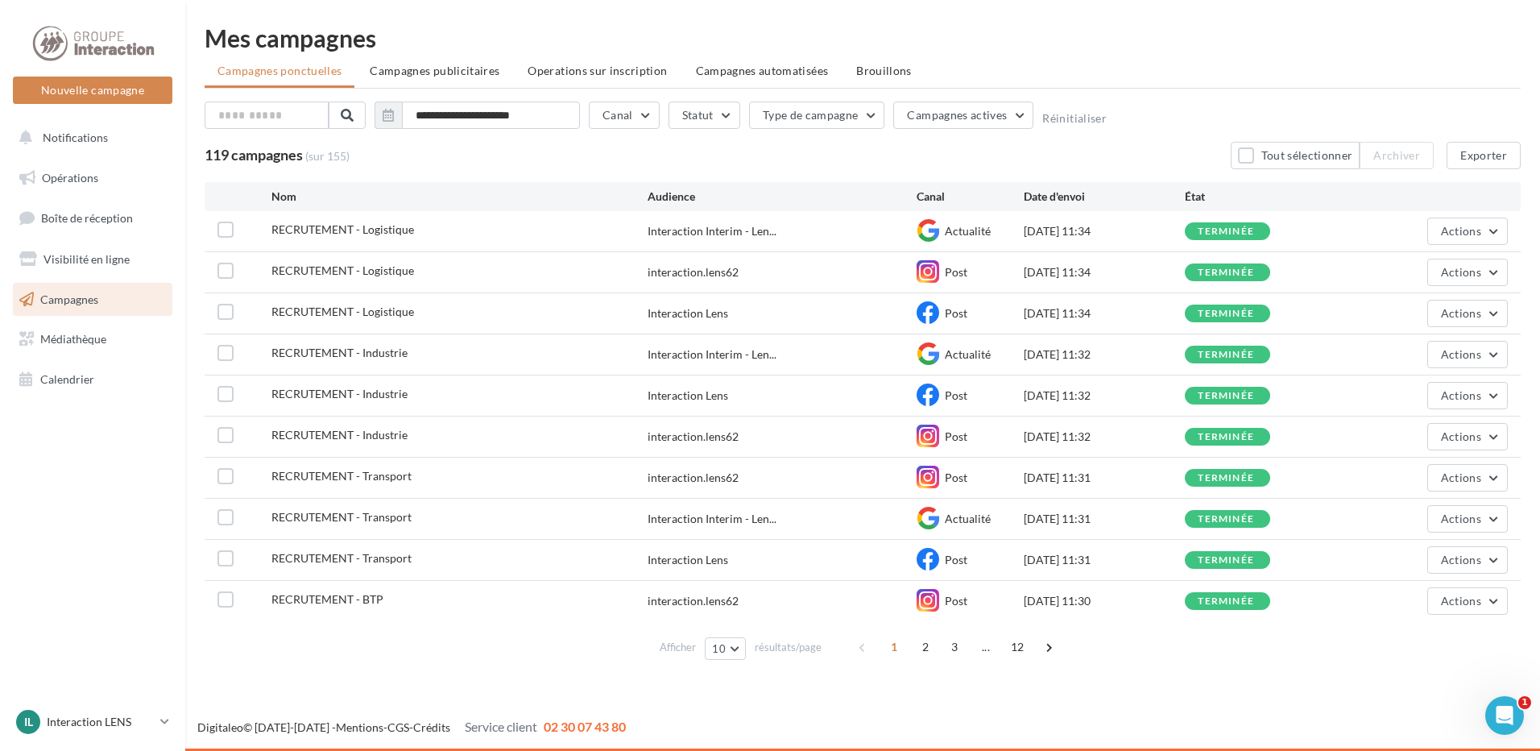
click at [925, 642] on span "2" at bounding box center [926, 647] width 26 height 26
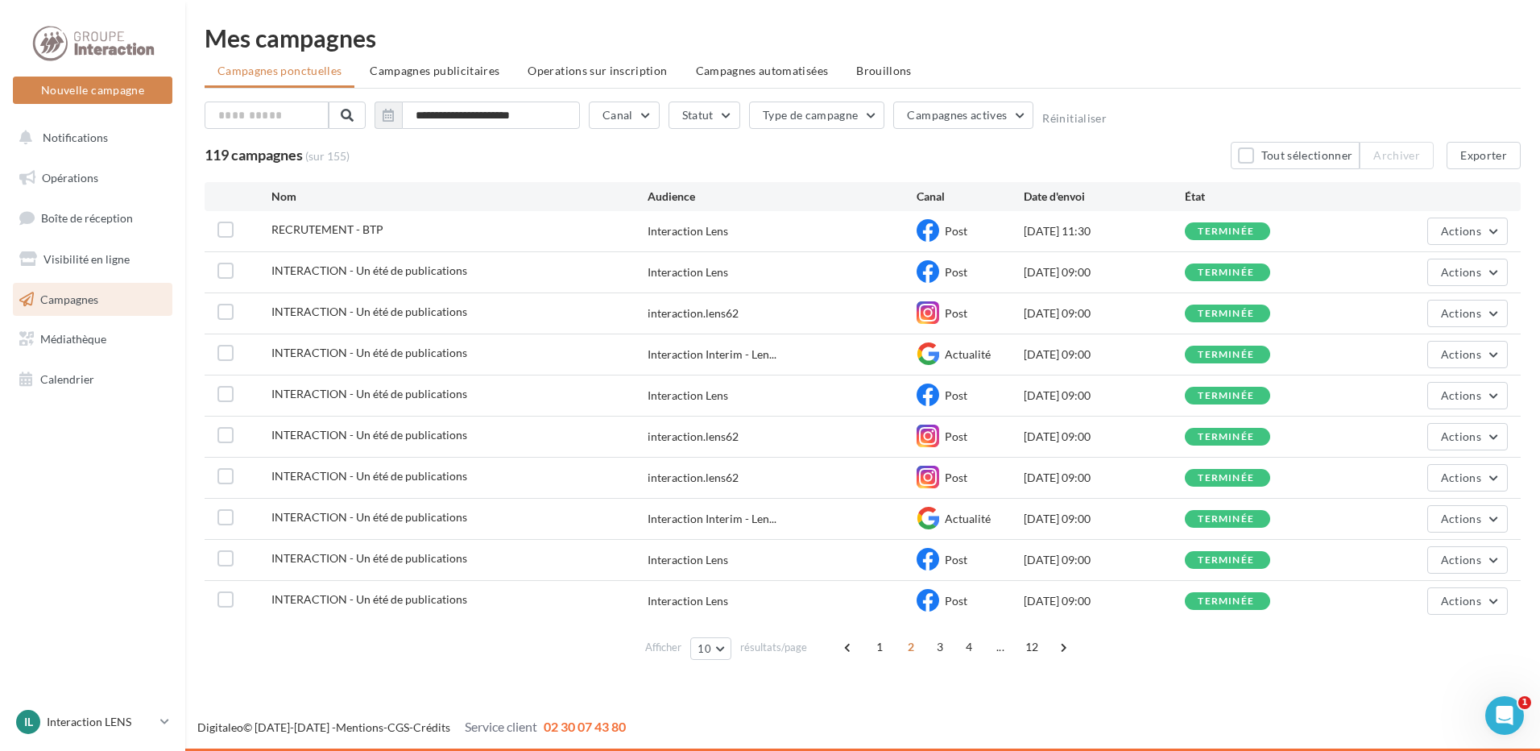
click at [847, 726] on div "Digitaleo © [DATE]-[DATE] - Mentions - CGS - Crédits Service client 02 30 07 43…" at bounding box center [862, 727] width 1355 height 19
